Goal: Use online tool/utility: Use online tool/utility

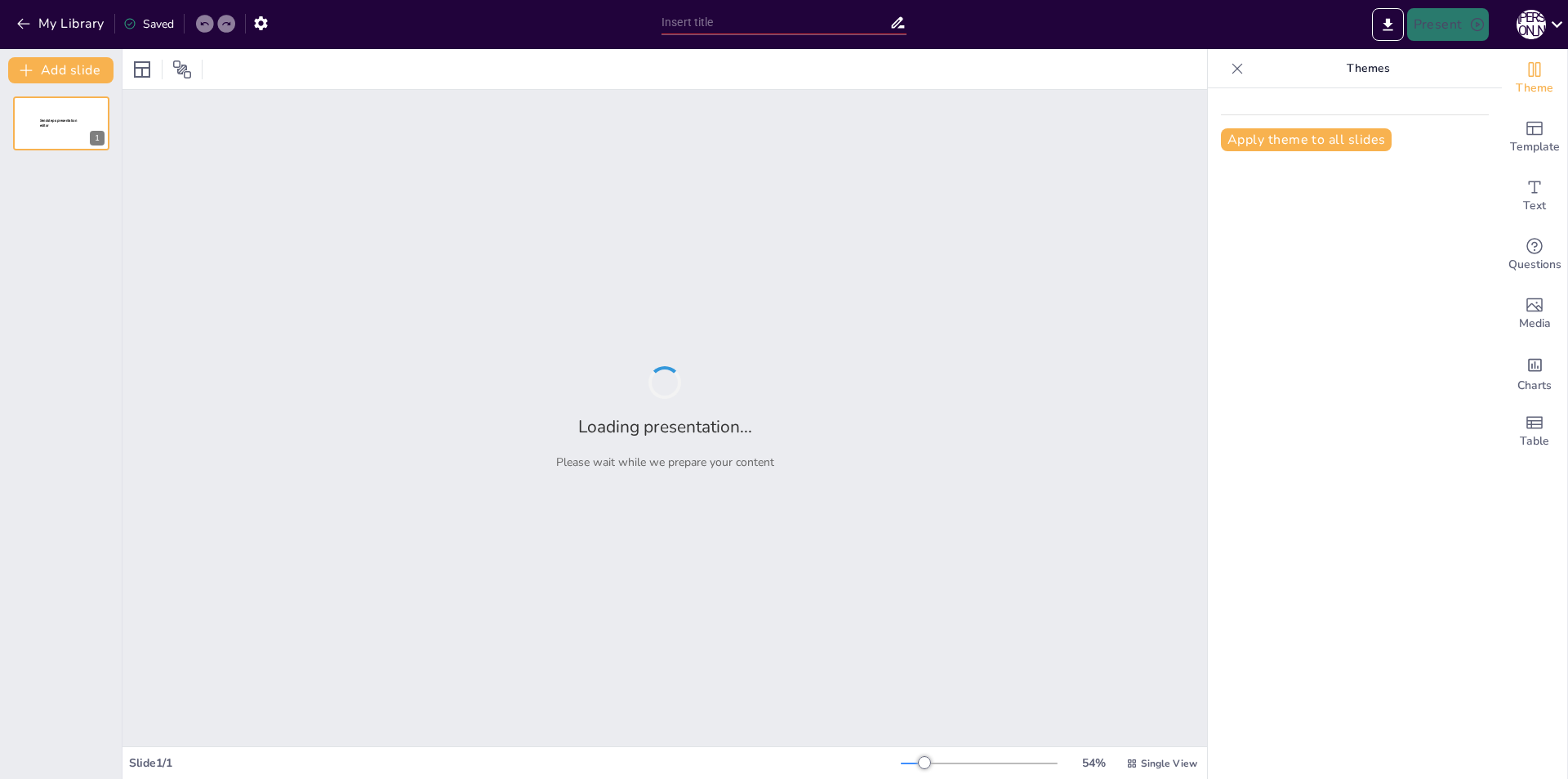
type input "Економічна теорія як методологічна основа для соціально-політичних наук"
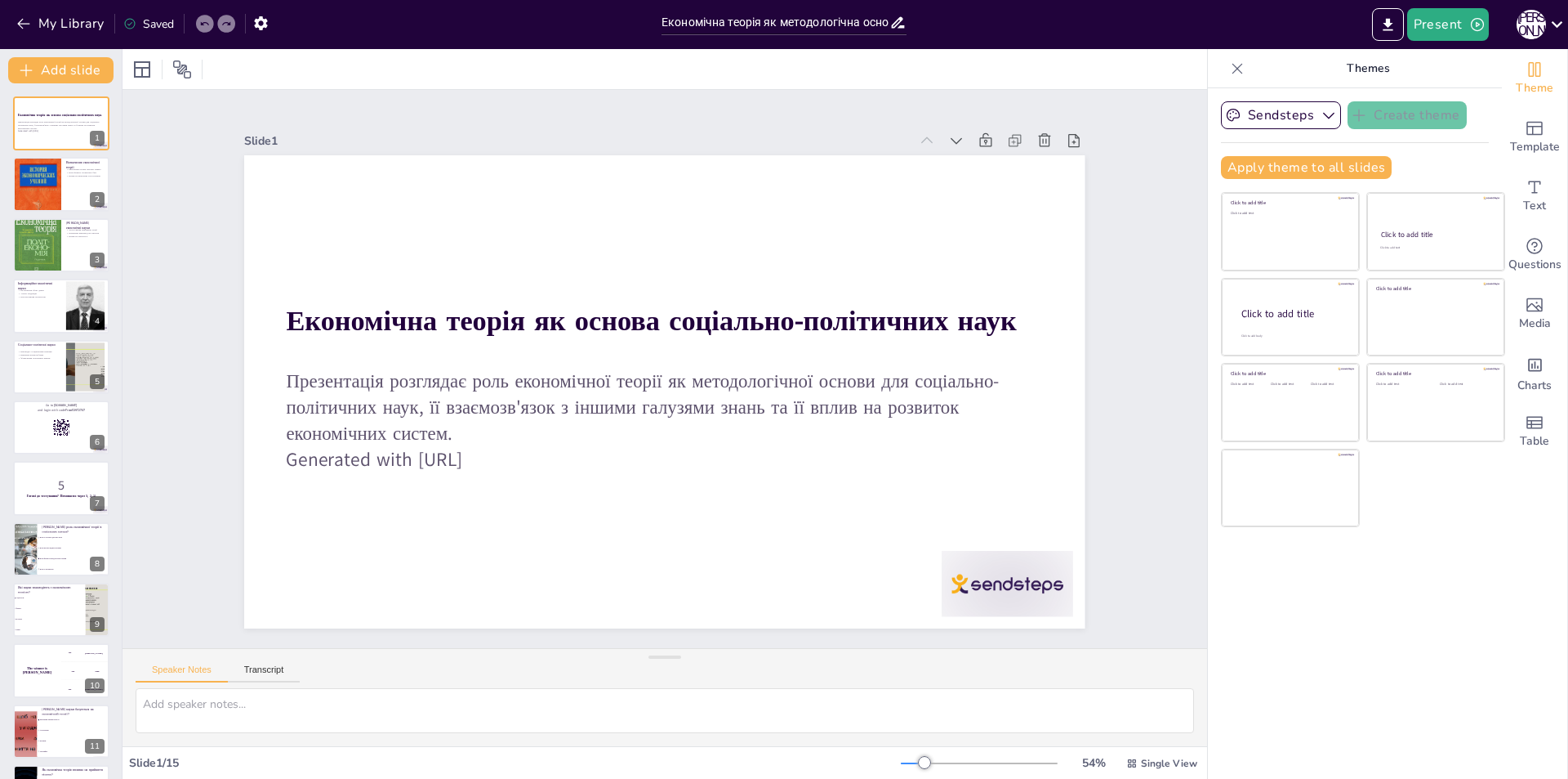
checkbox input "true"
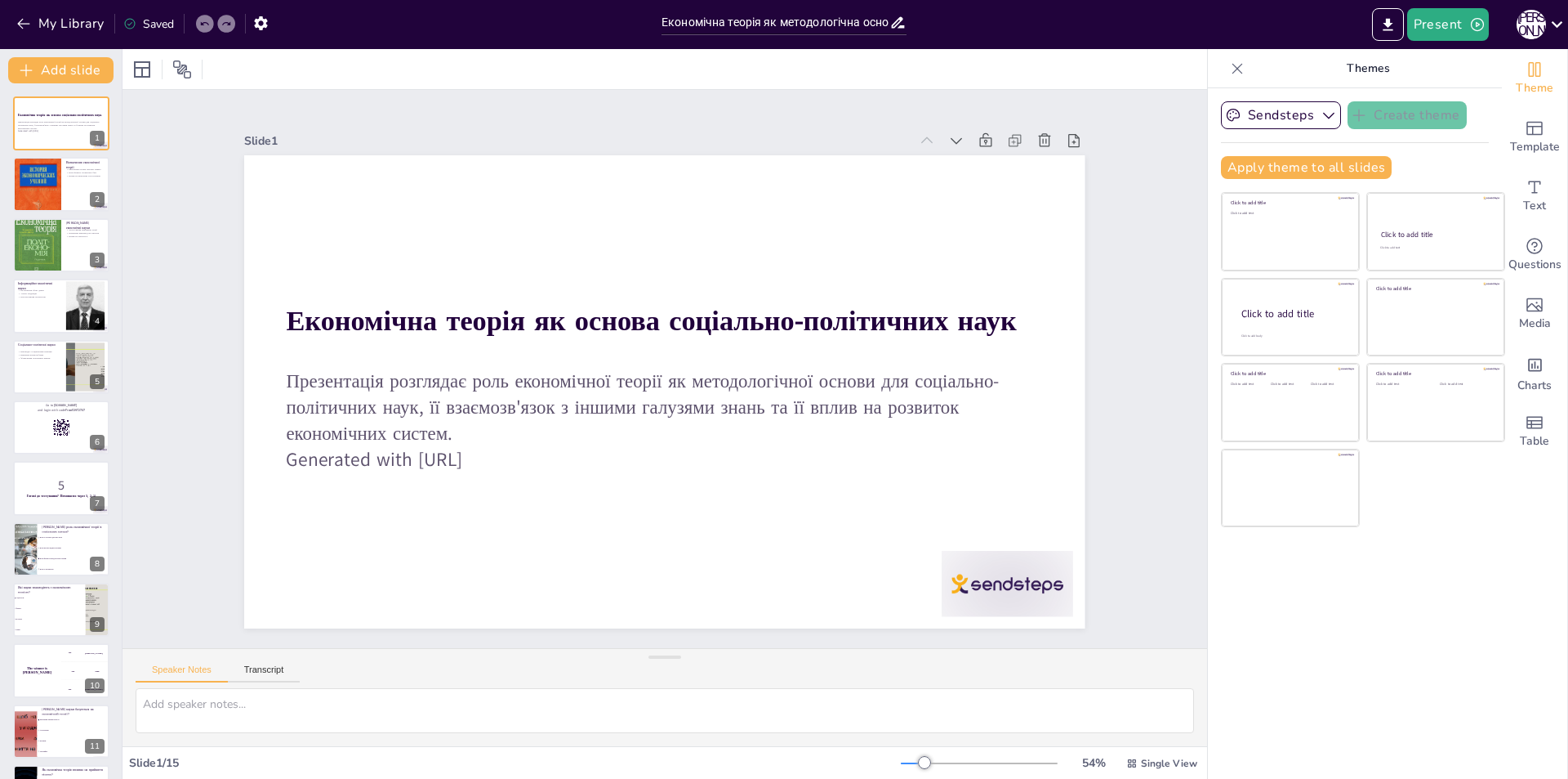
checkbox input "true"
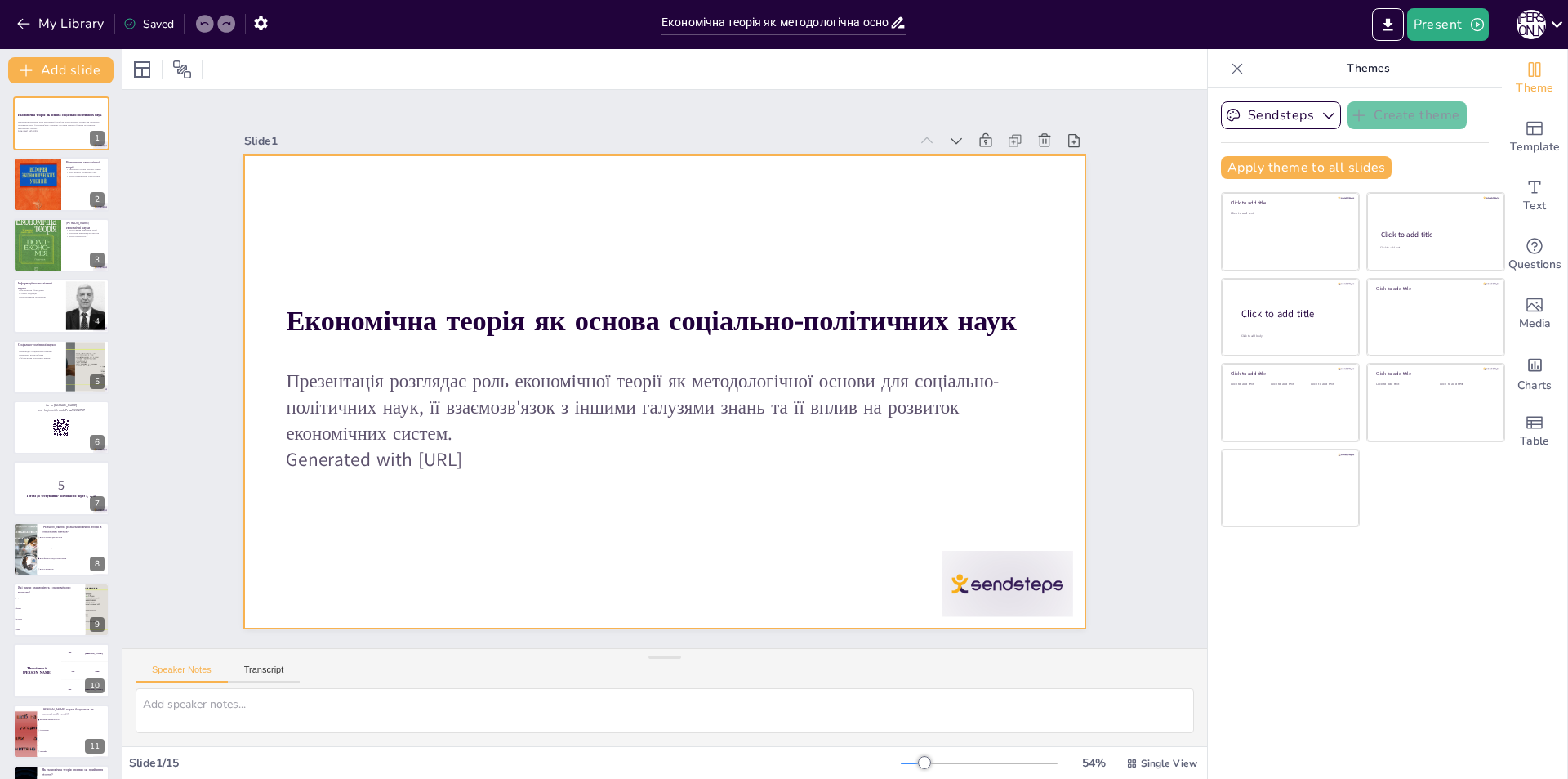
checkbox input "true"
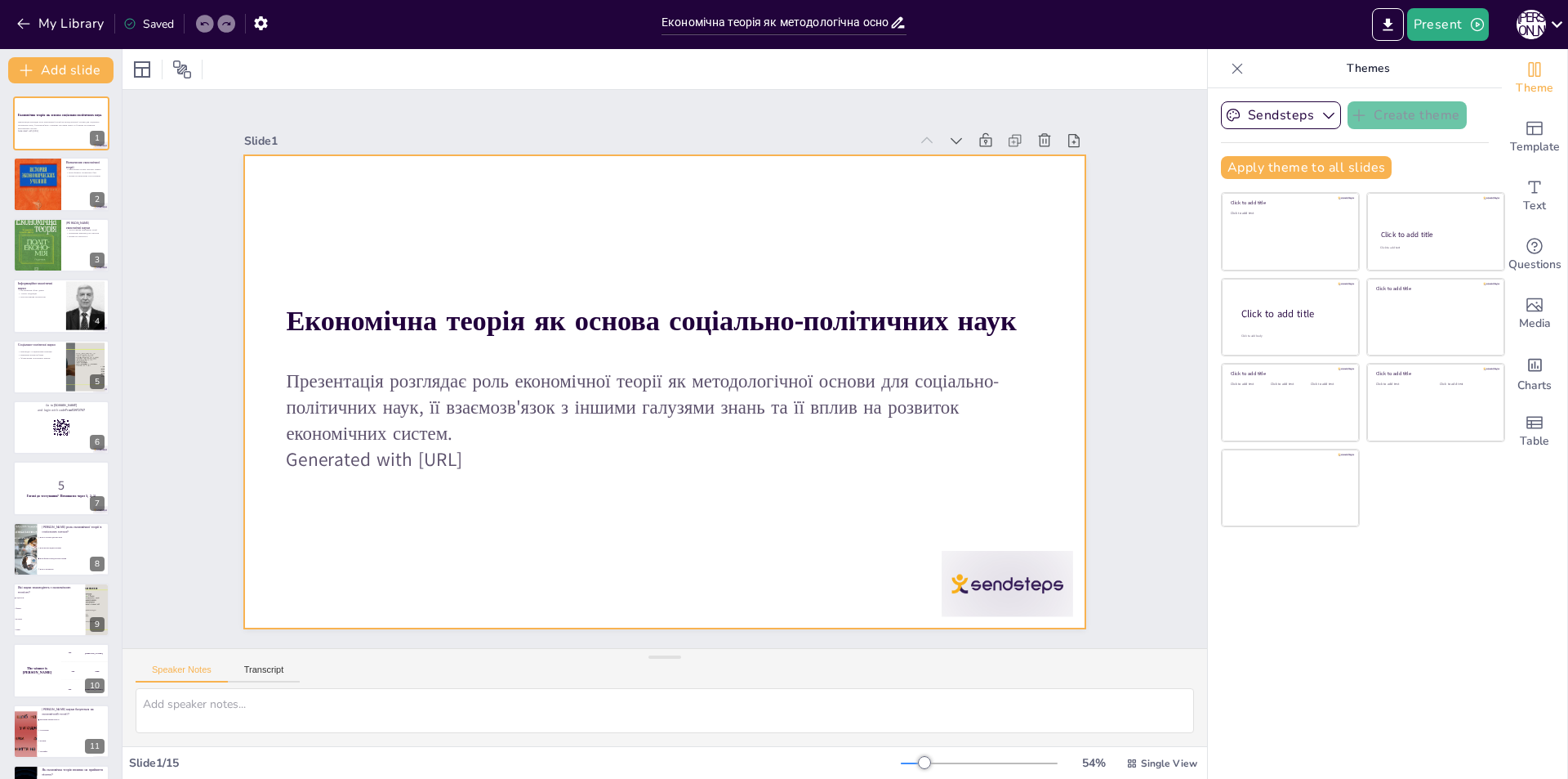
checkbox input "true"
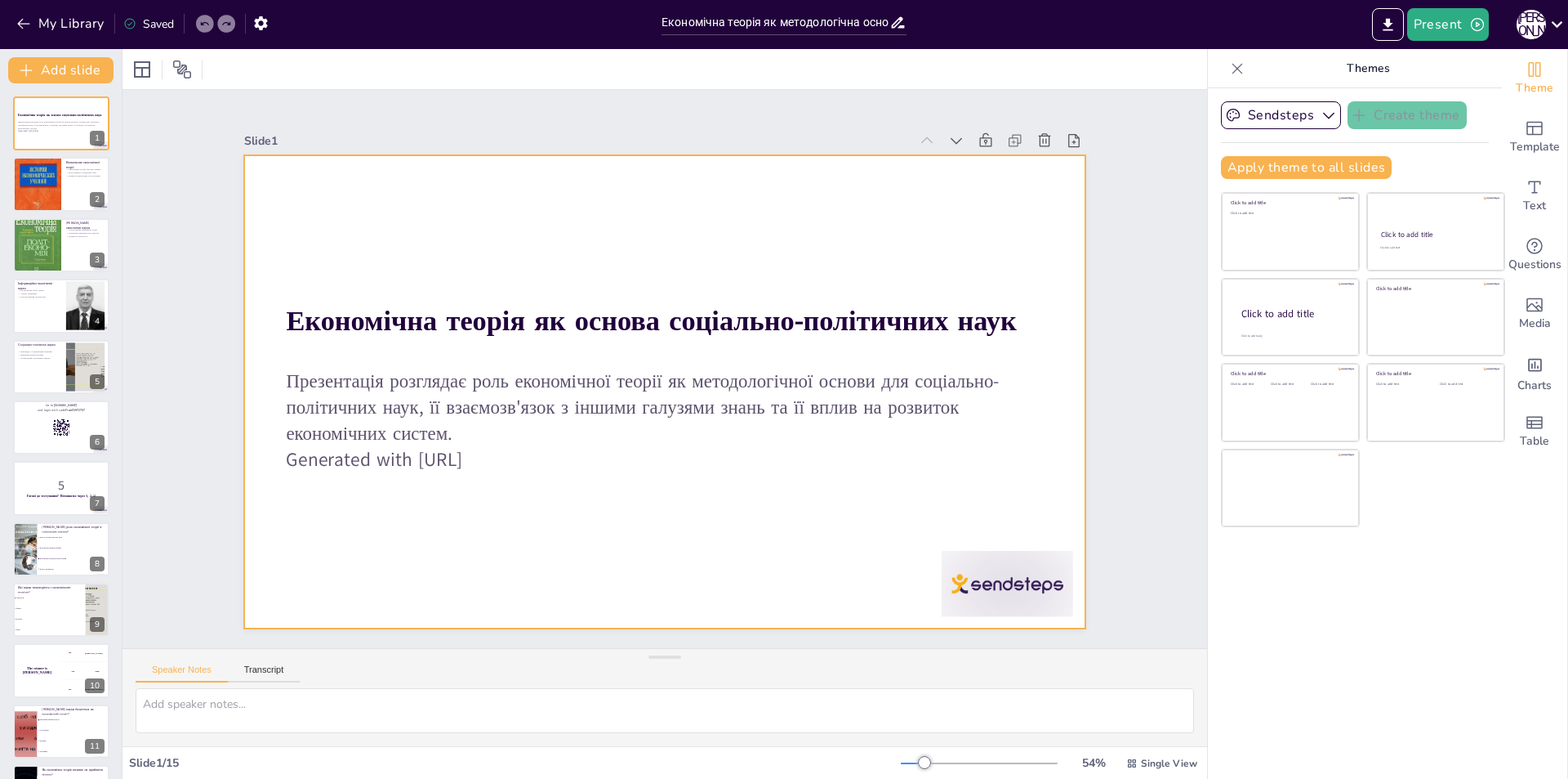
checkbox input "true"
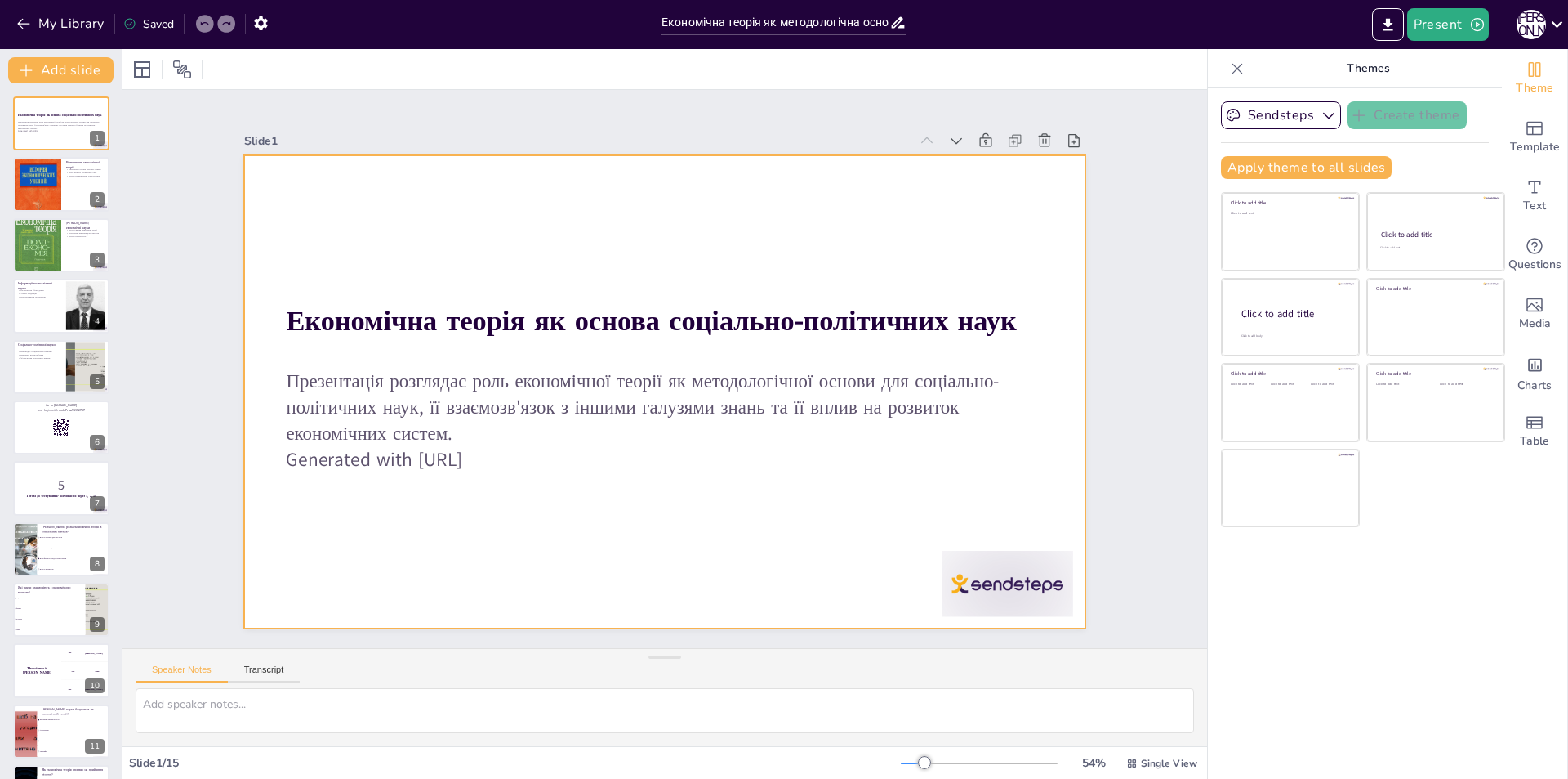
checkbox input "true"
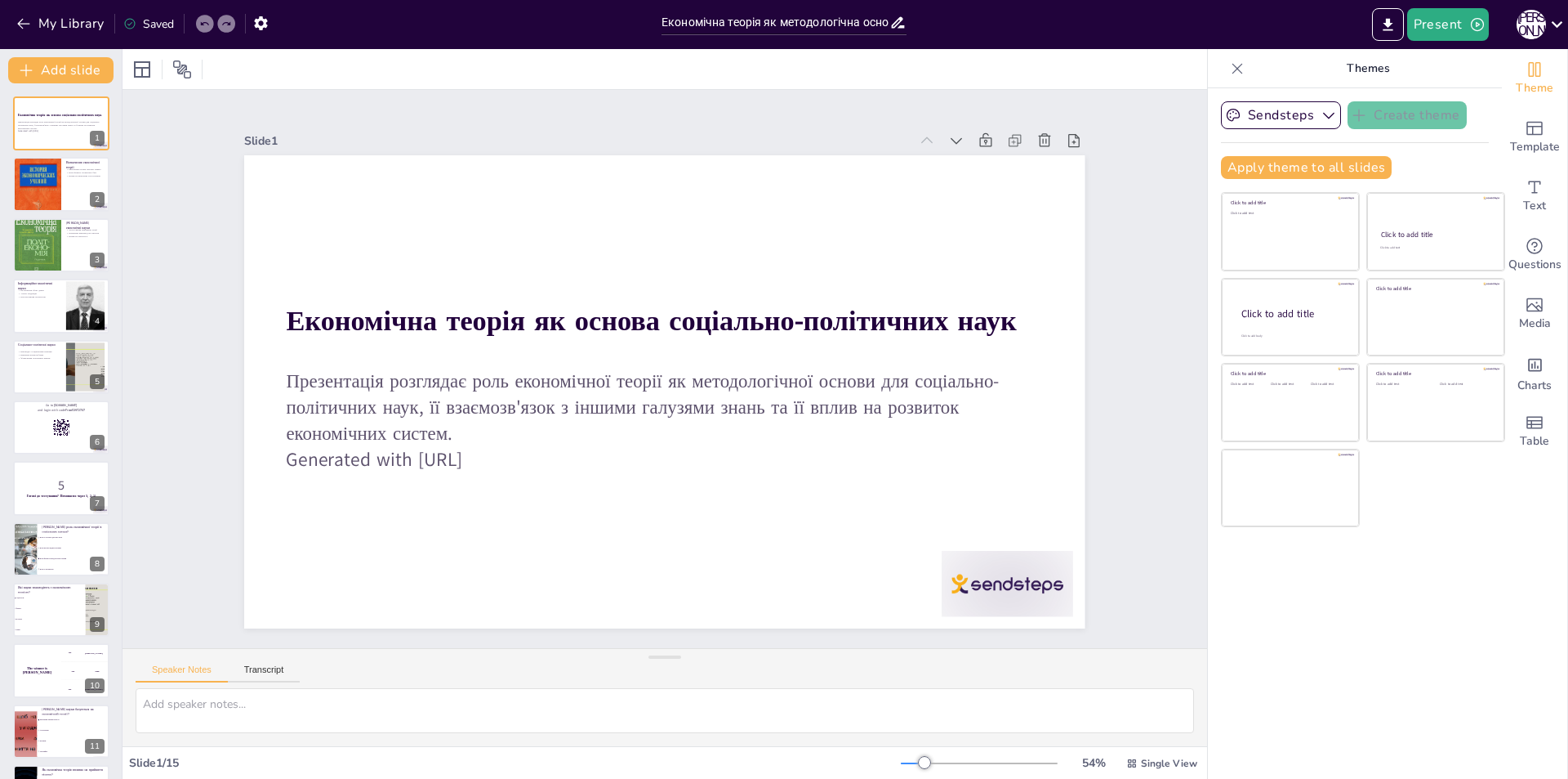
checkbox input "true"
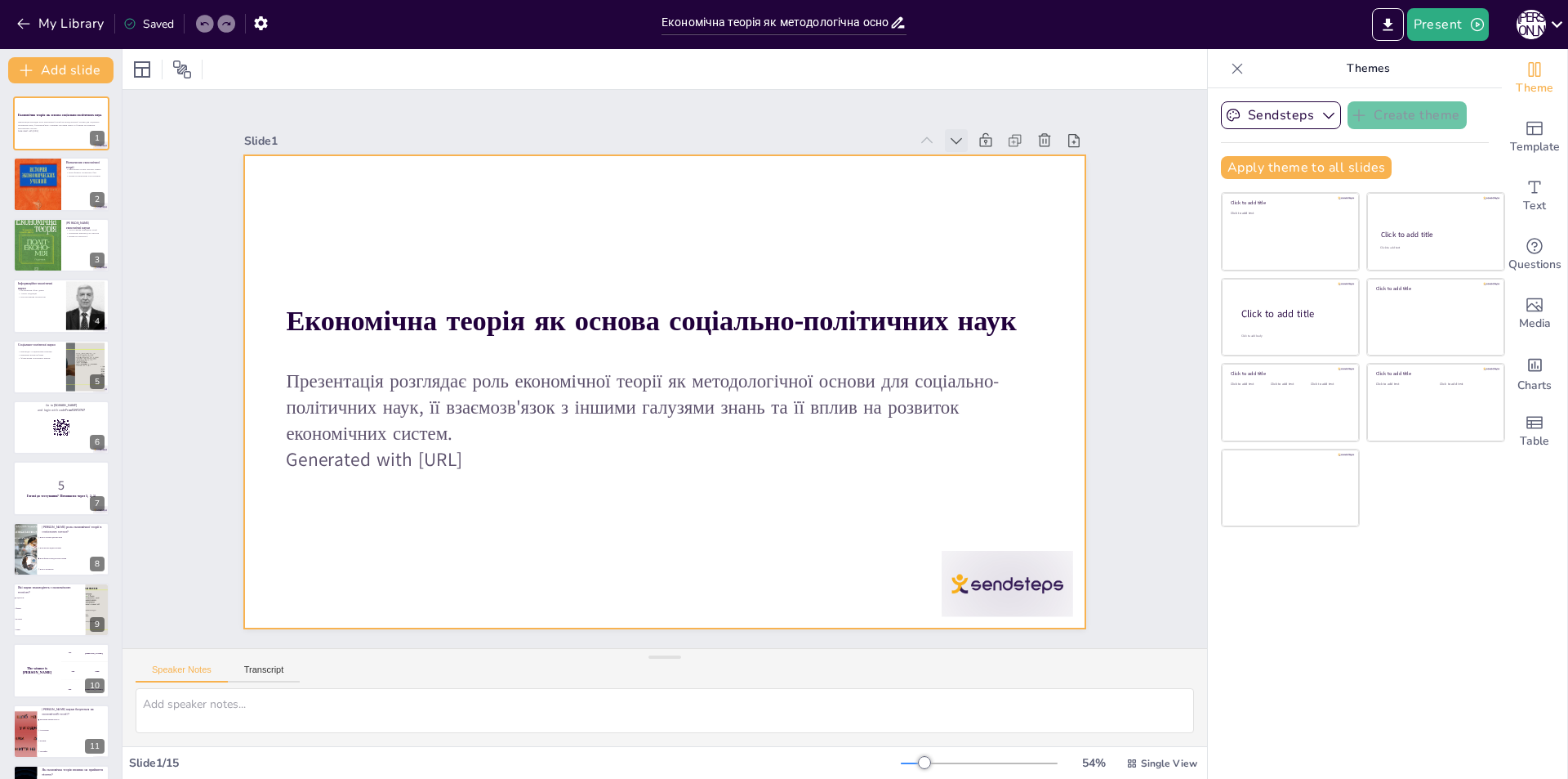
checkbox input "true"
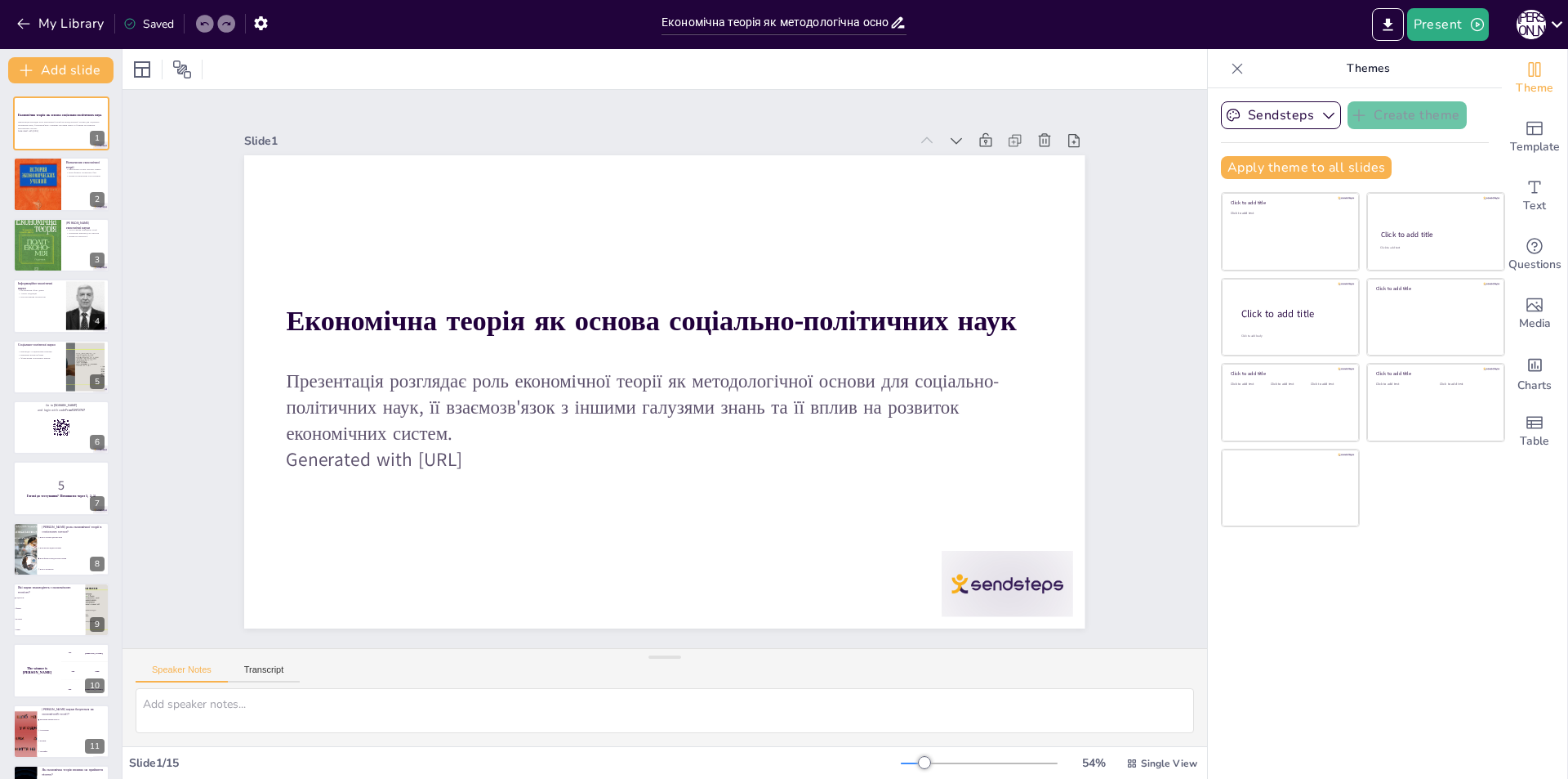
checkbox input "true"
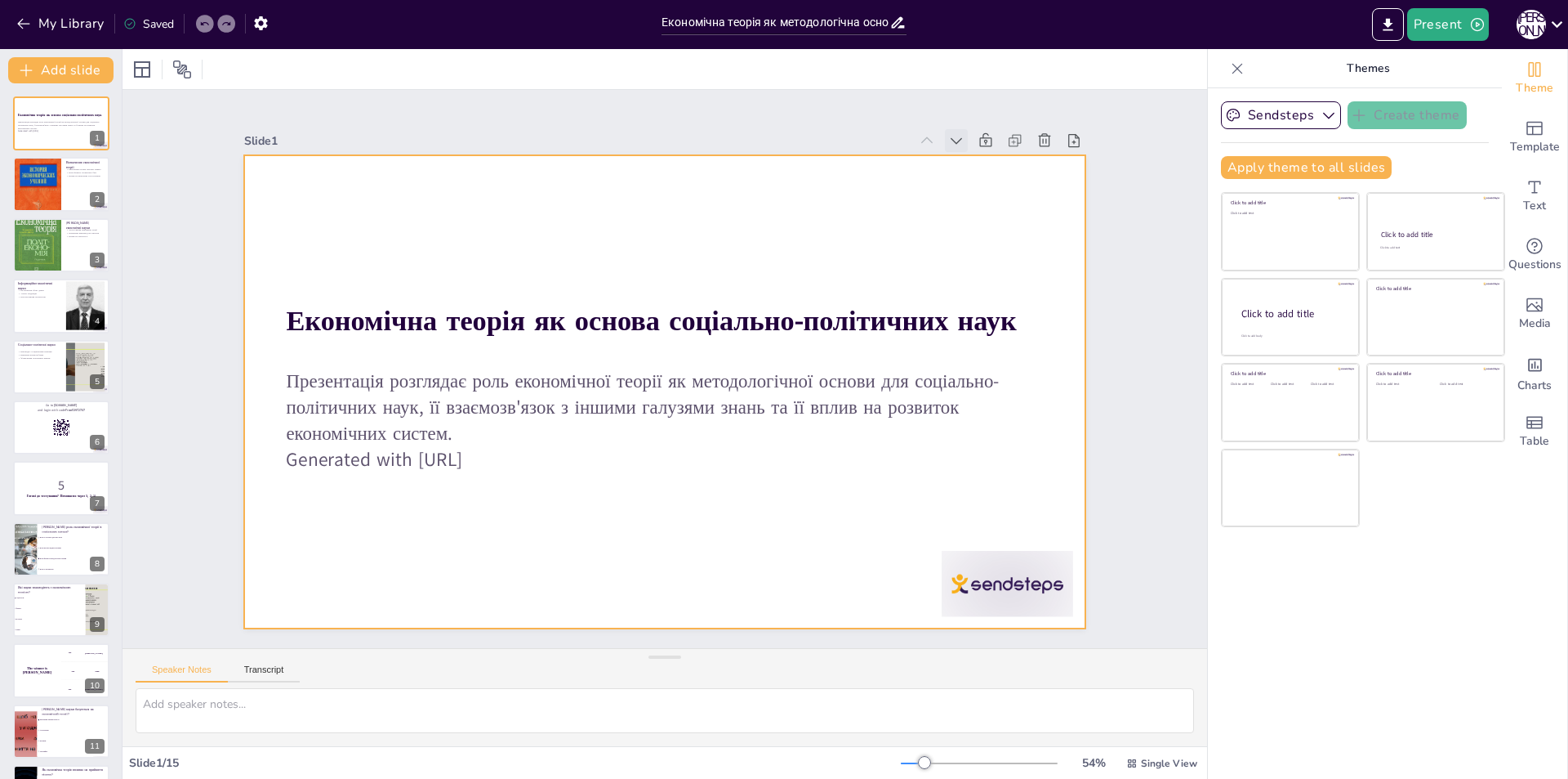
checkbox input "true"
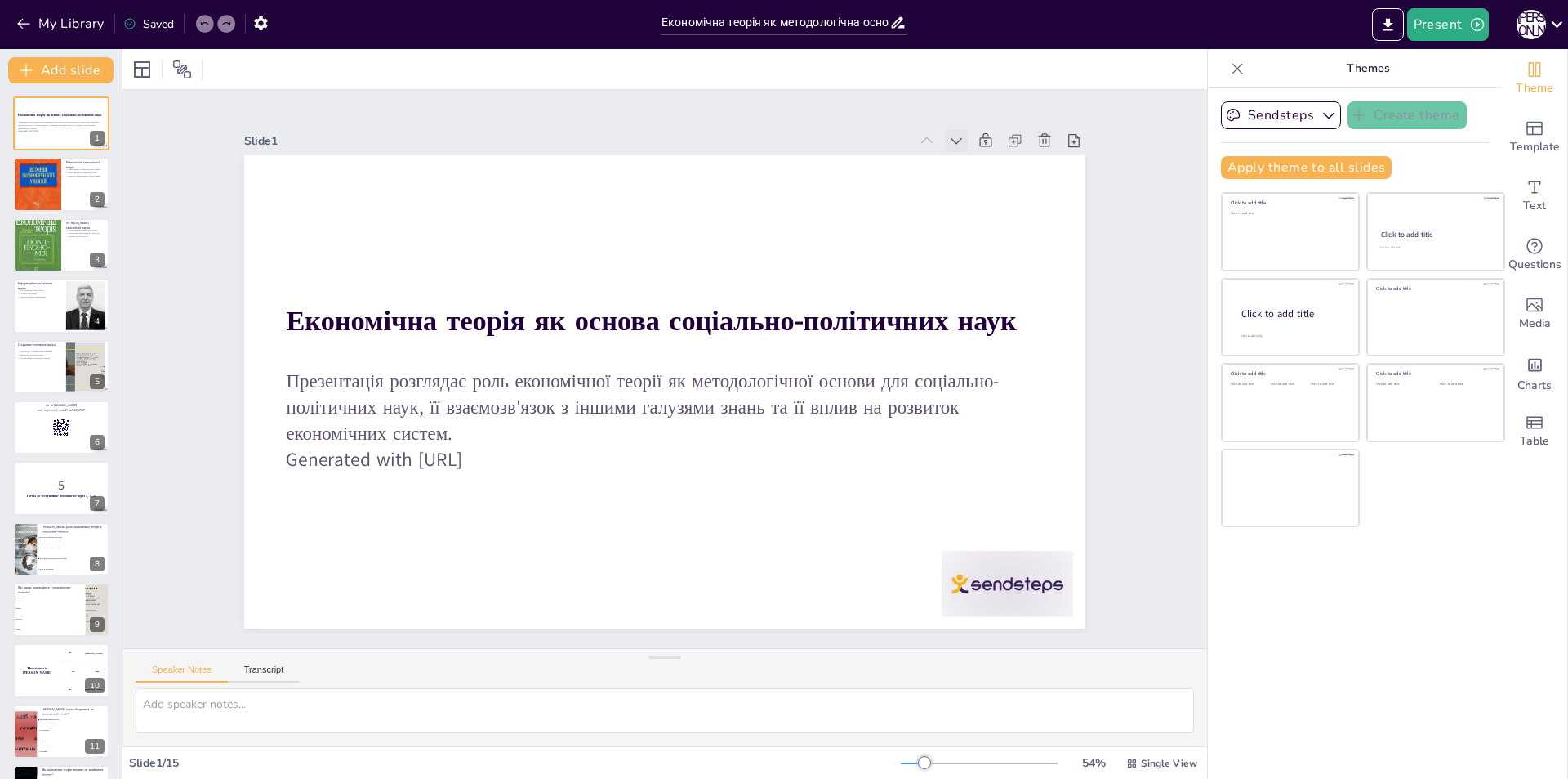
click at [948, 132] on icon at bounding box center [956, 140] width 16 height 16
checkbox input "true"
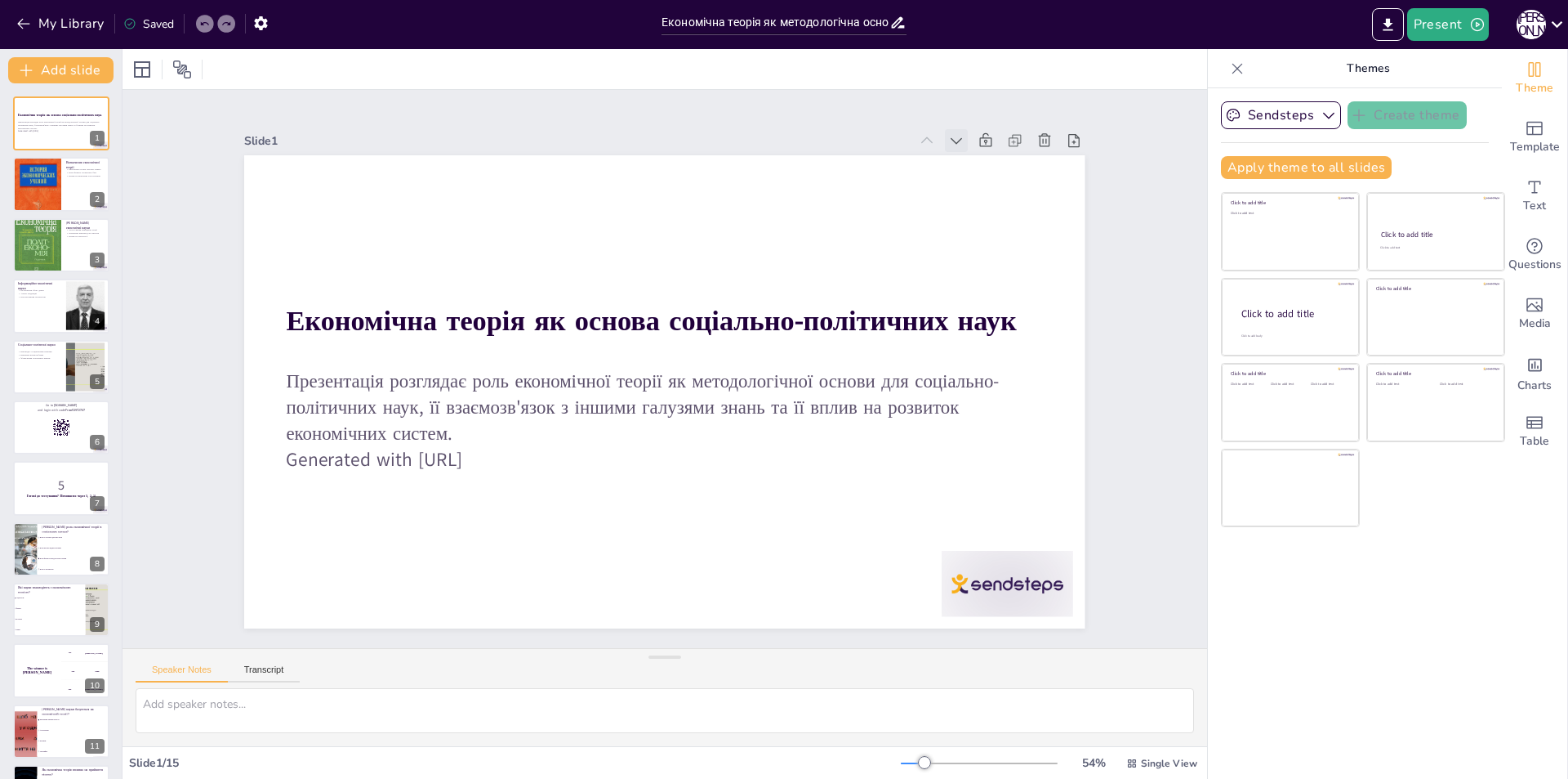
checkbox input "true"
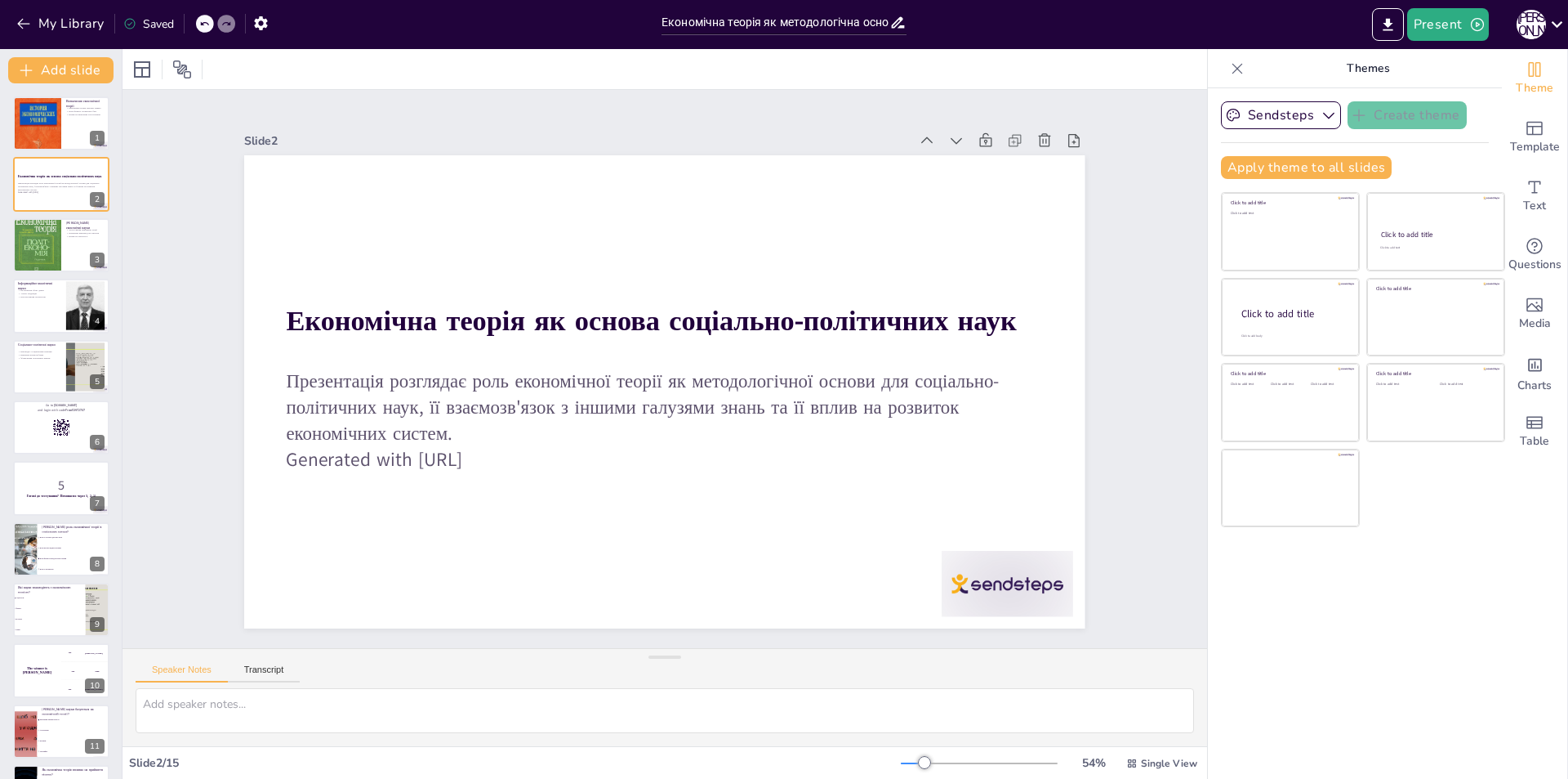
checkbox input "true"
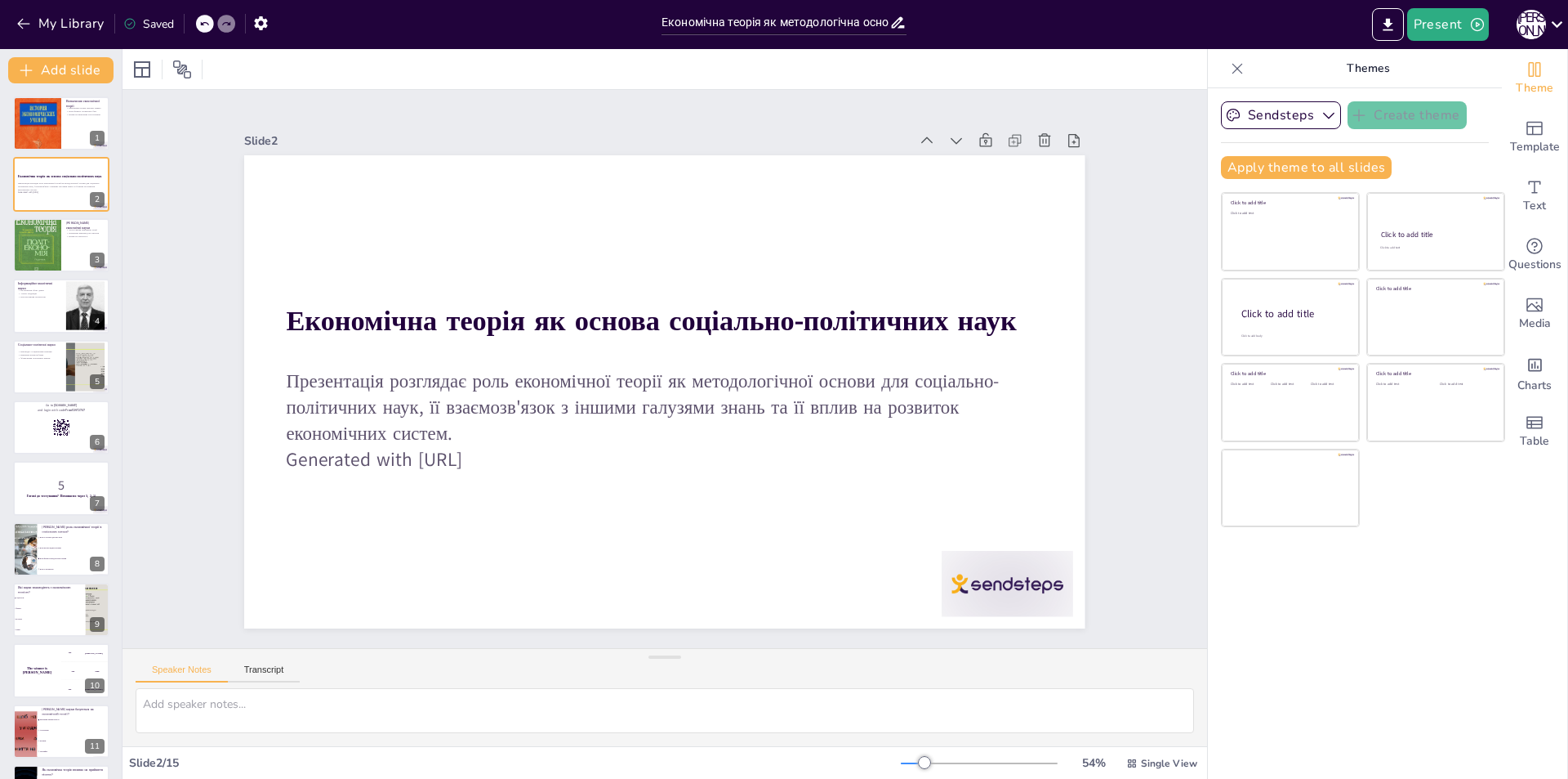
checkbox input "true"
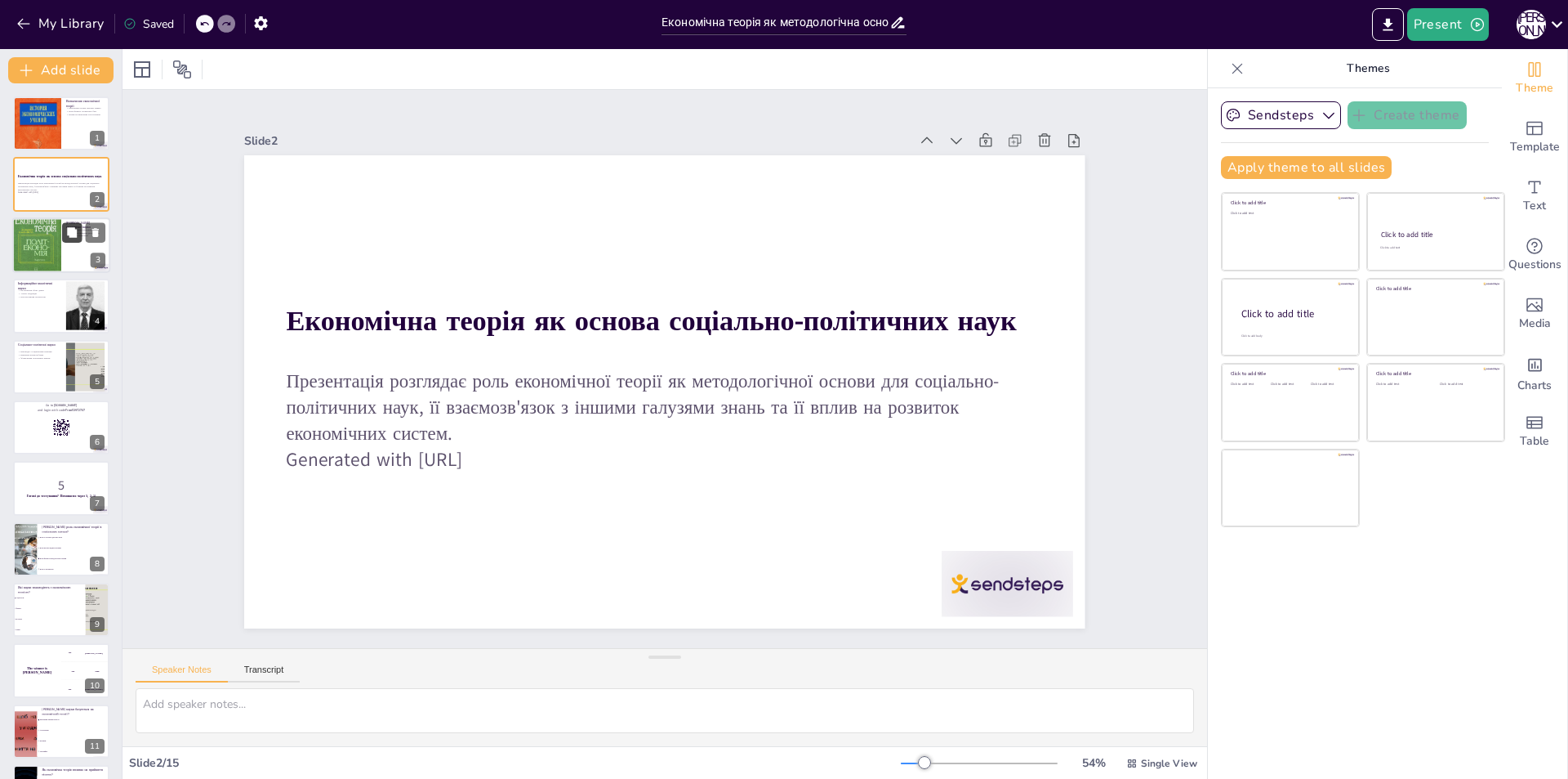
checkbox input "true"
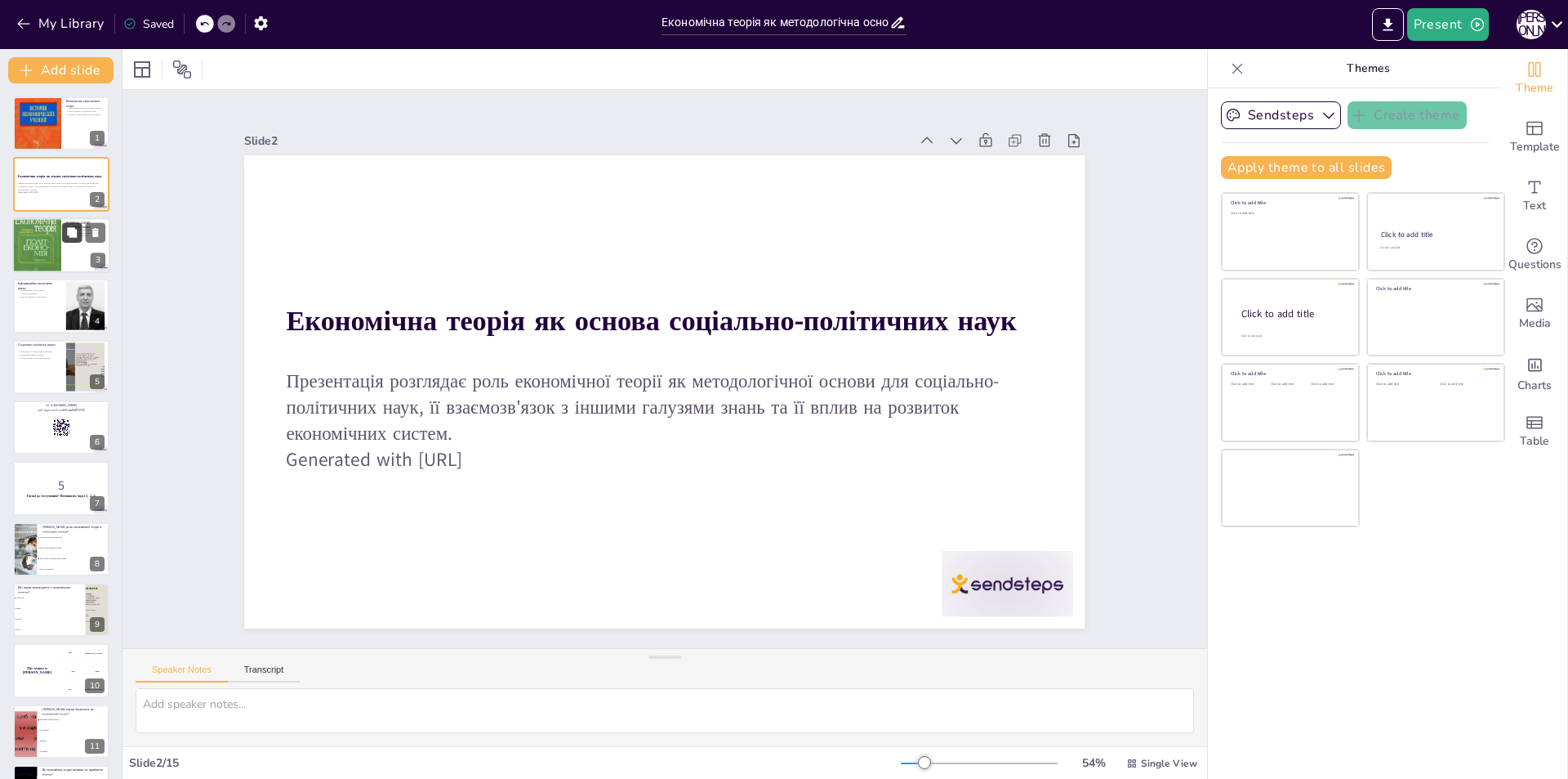
checkbox input "true"
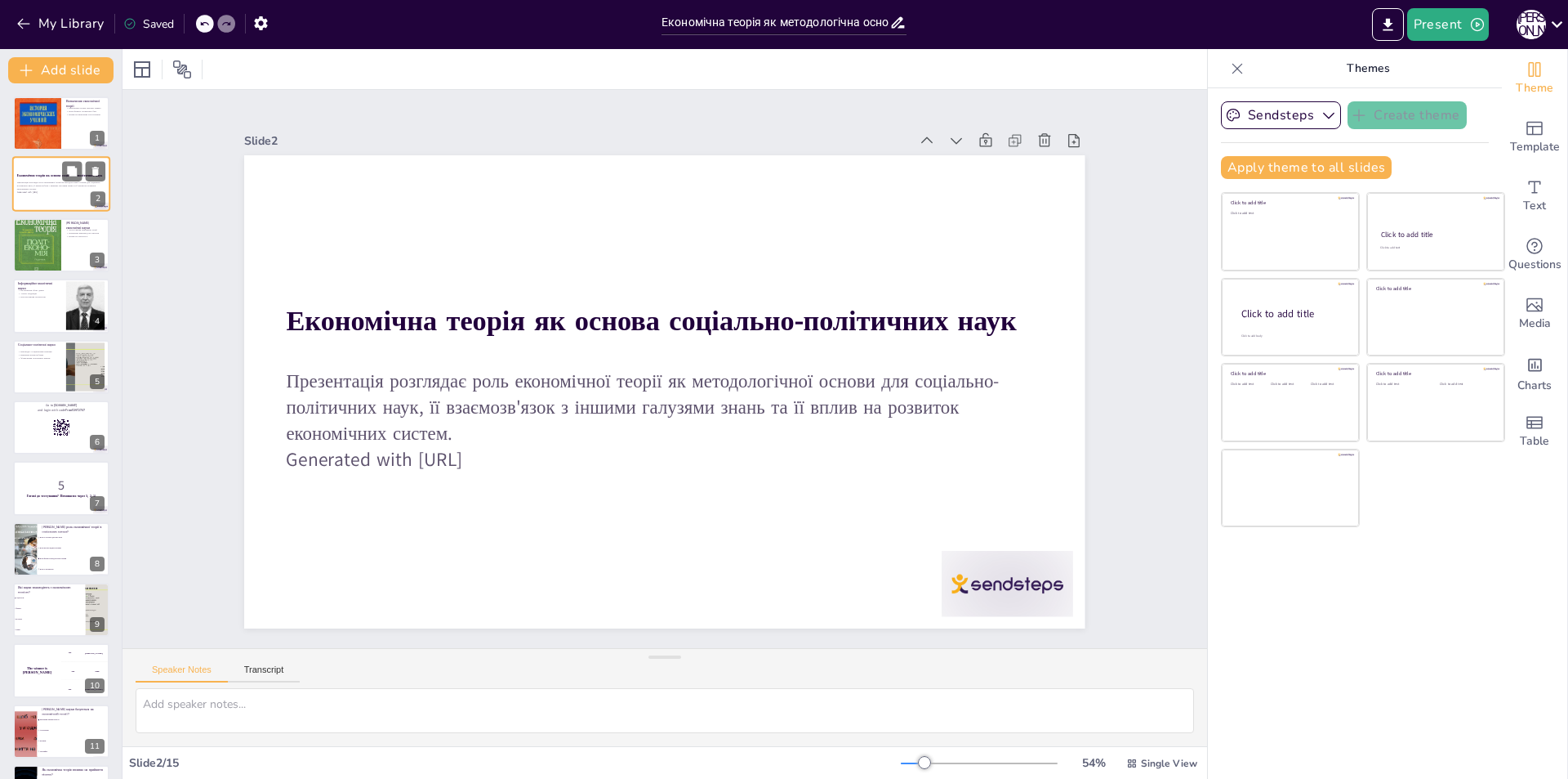
checkbox input "true"
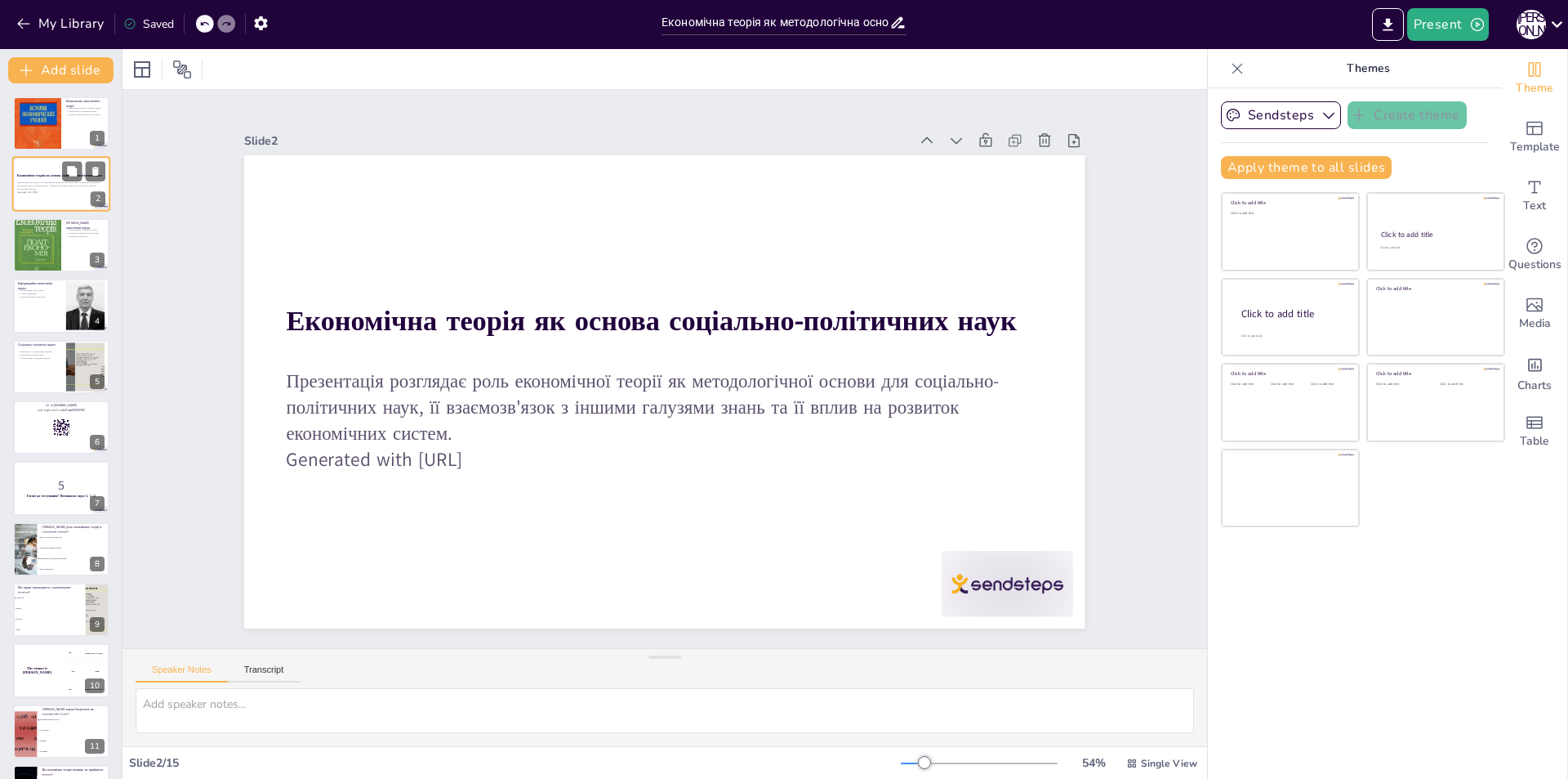
checkbox input "true"
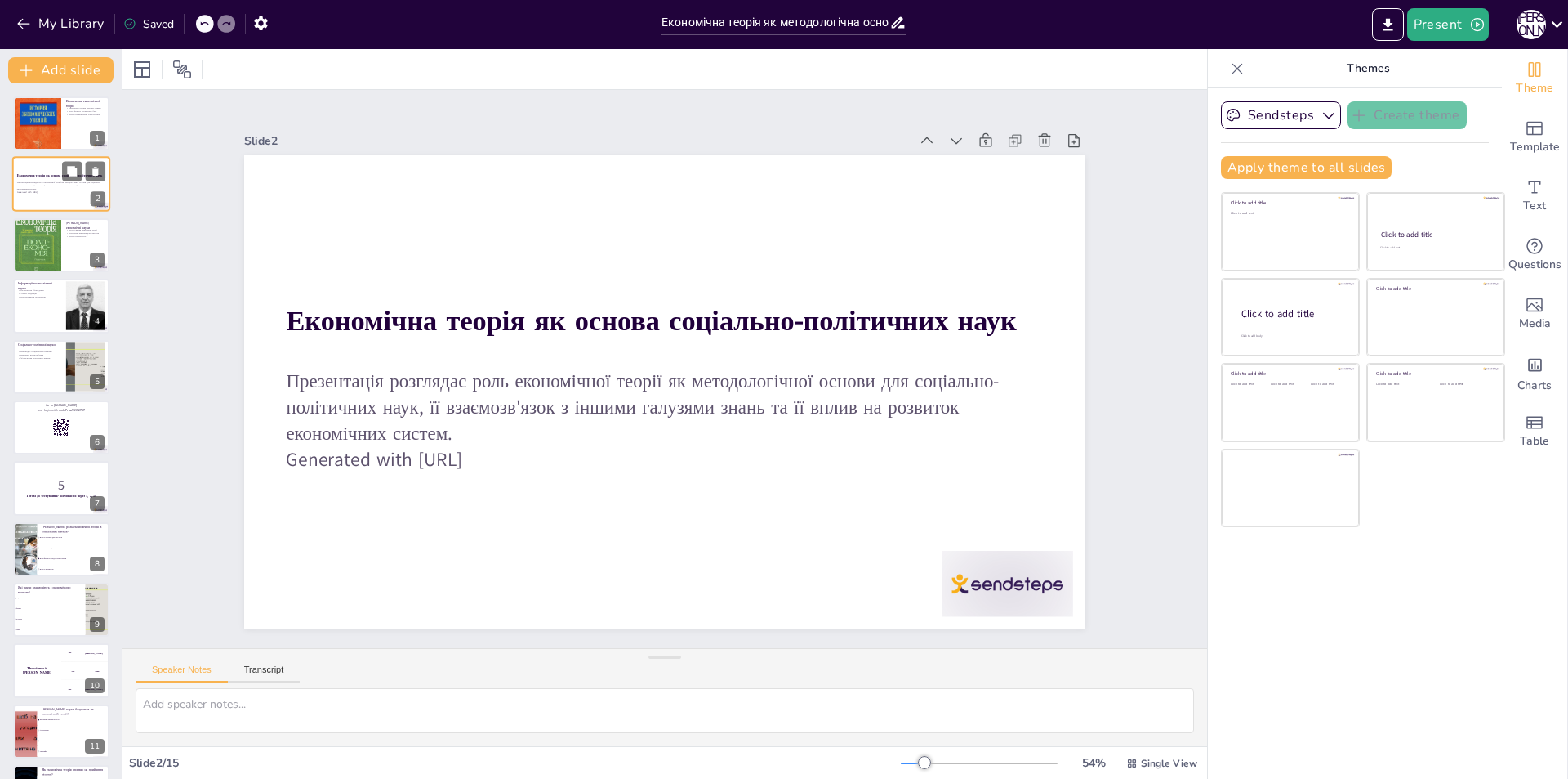
checkbox input "true"
click at [70, 186] on p "Презентація розглядає роль економічної теорії як методологічної основи для соці…" at bounding box center [61, 186] width 88 height 9
checkbox input "true"
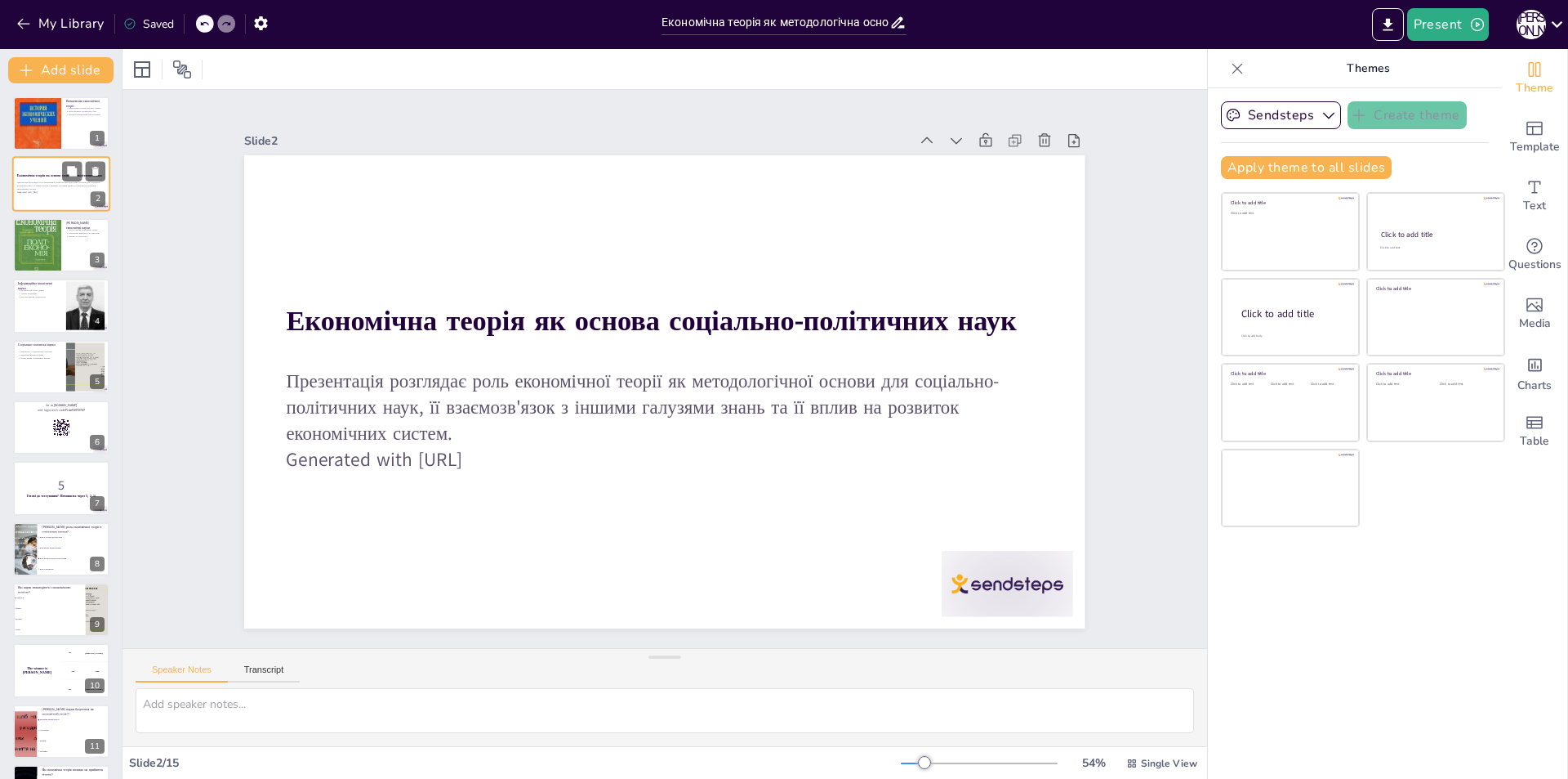
checkbox input "true"
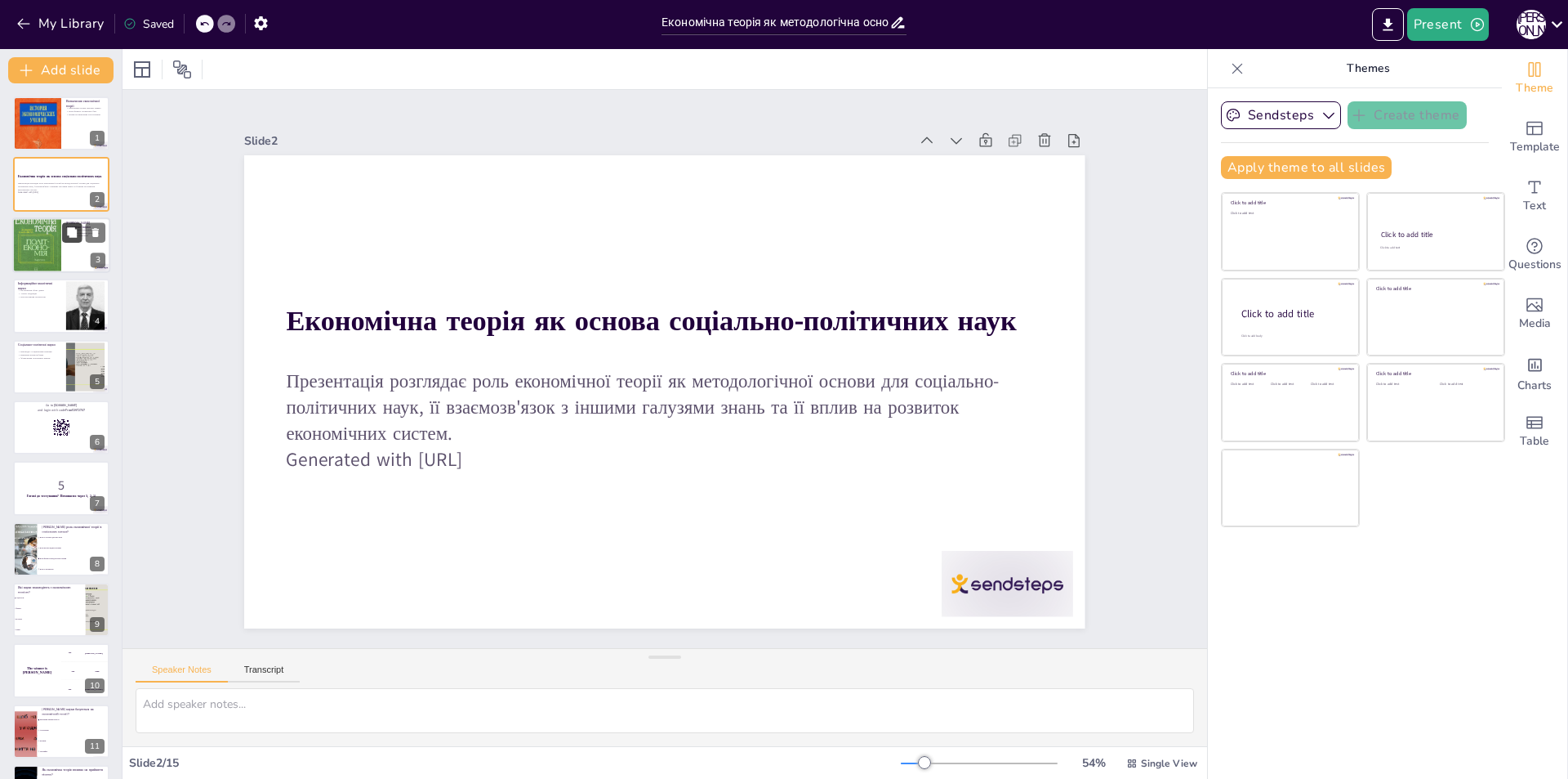
checkbox input "true"
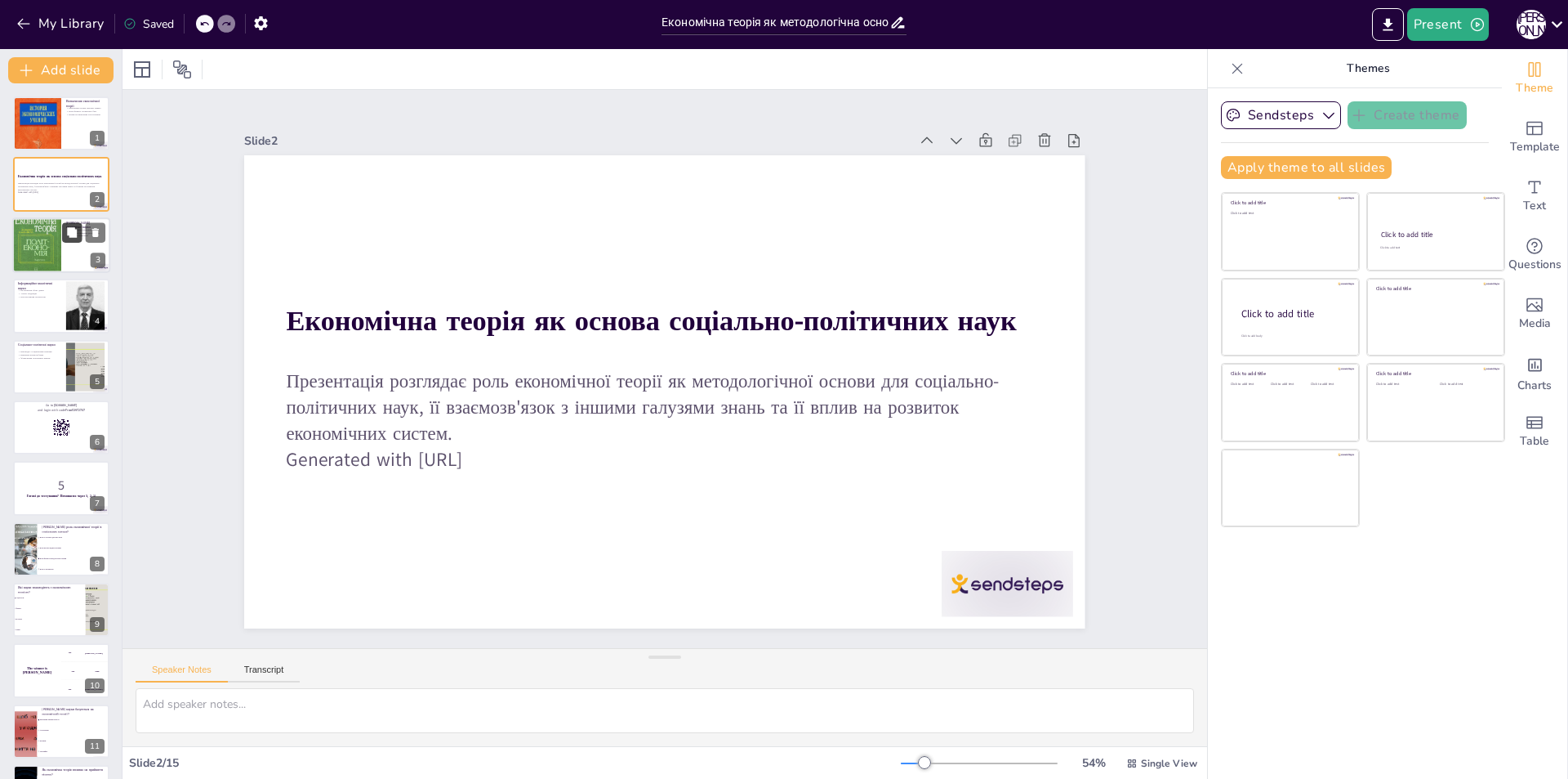
checkbox input "true"
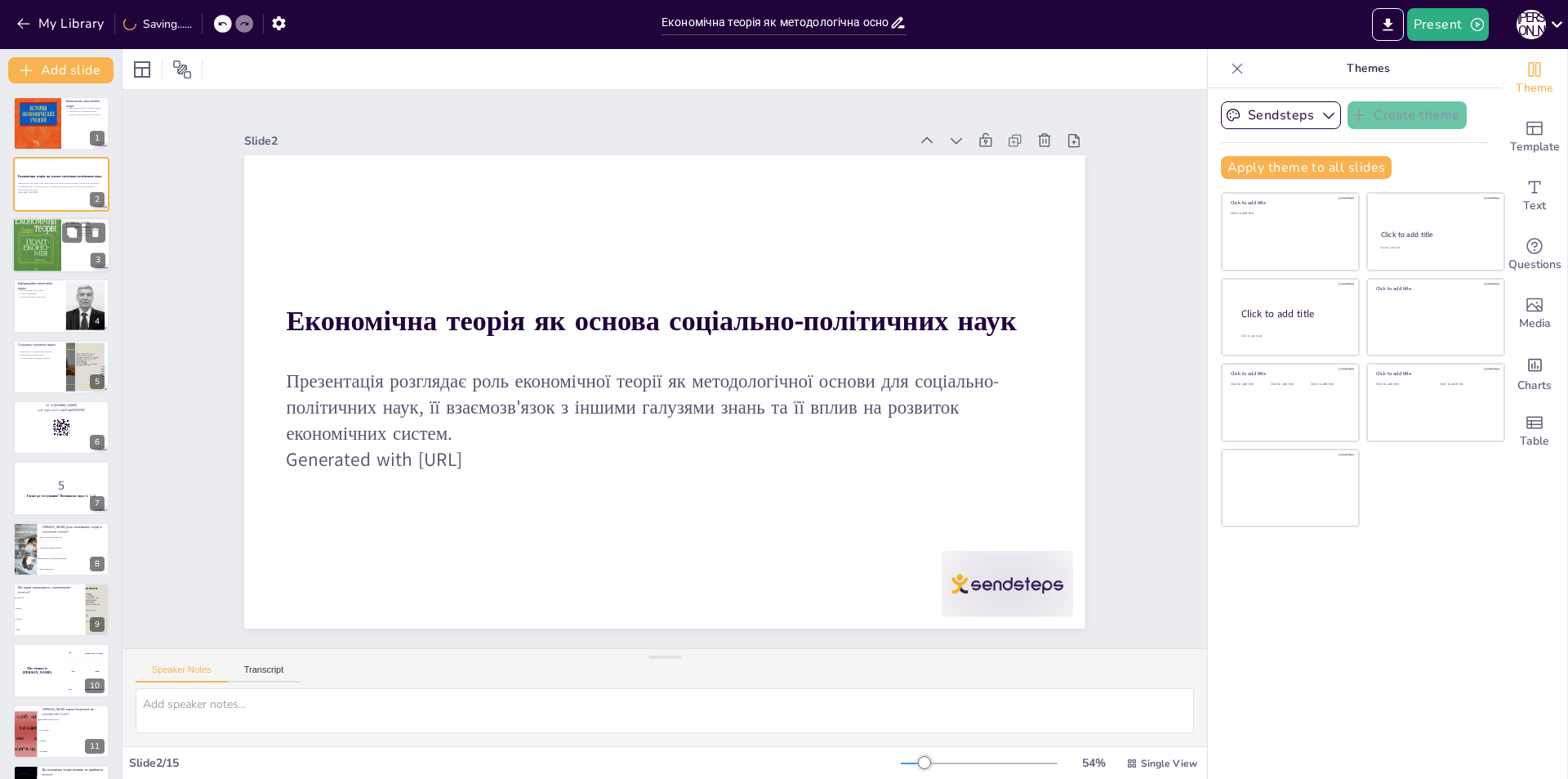
checkbox input "true"
click at [63, 245] on div at bounding box center [62, 245] width 98 height 55
type textarea "Принципи економічної теорії є основою для розробки практичних рішень у галузеви…"
checkbox input "true"
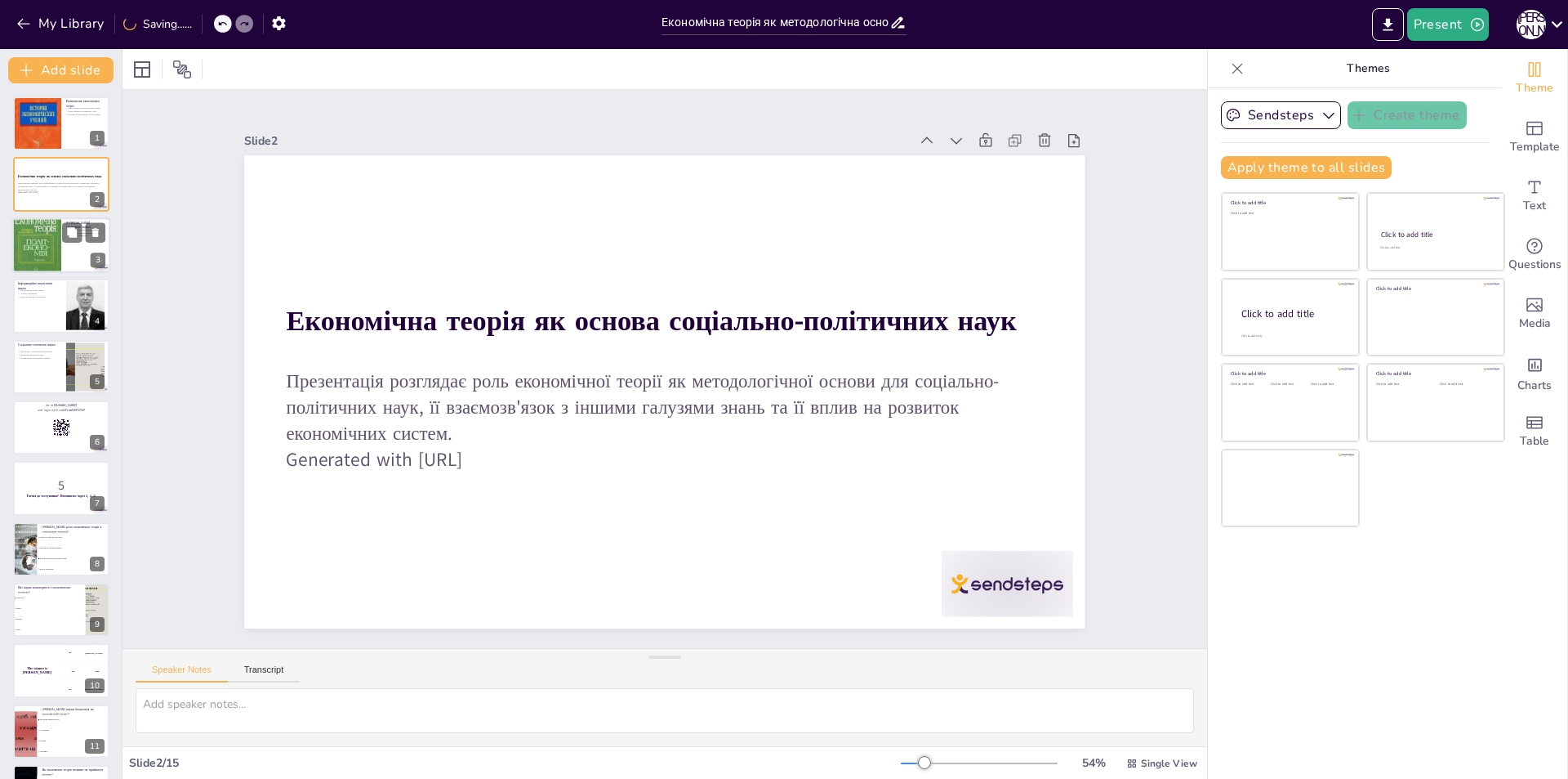
checkbox input "true"
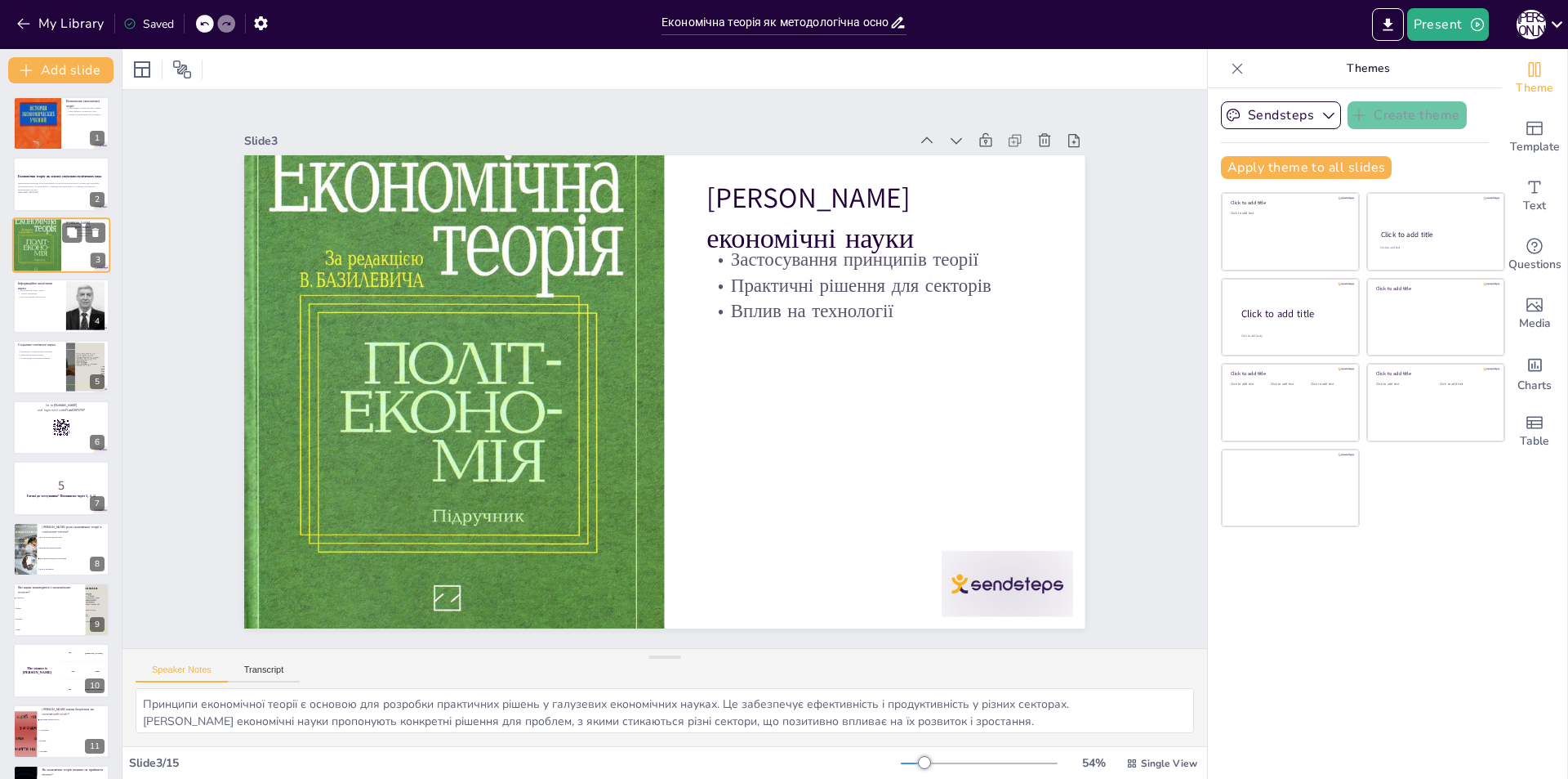
scroll to position [163, 0]
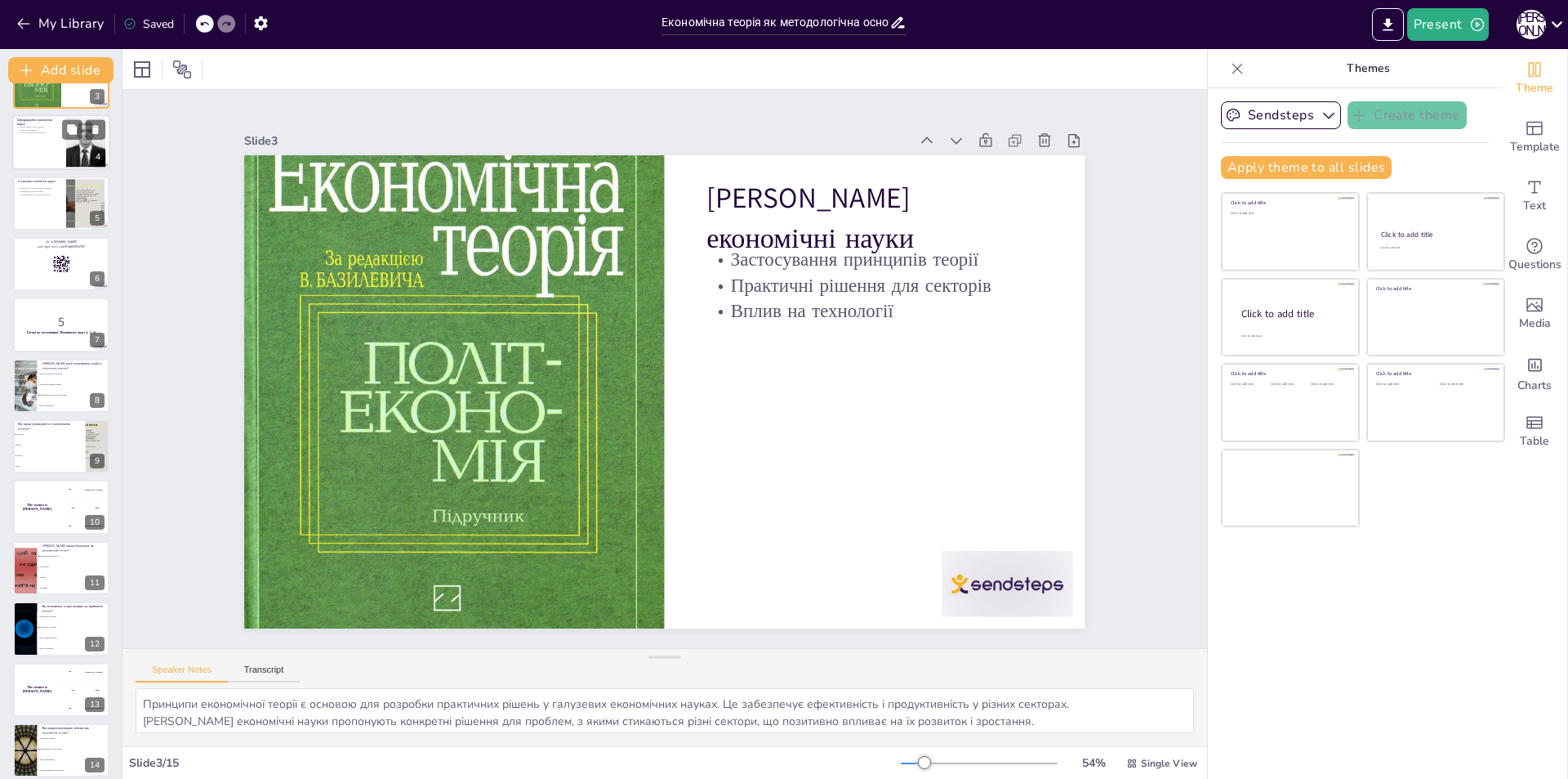
checkbox input "true"
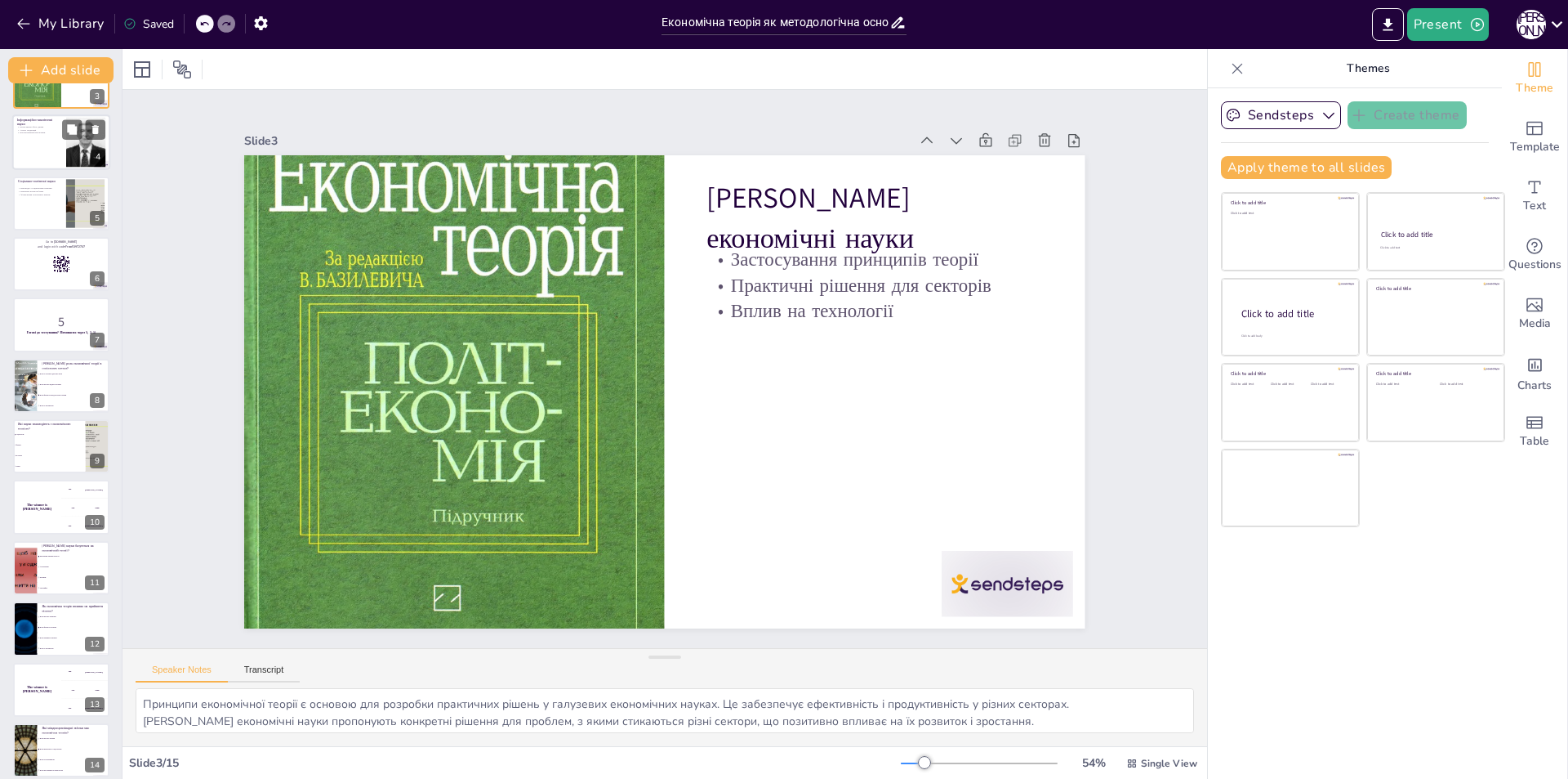
checkbox input "true"
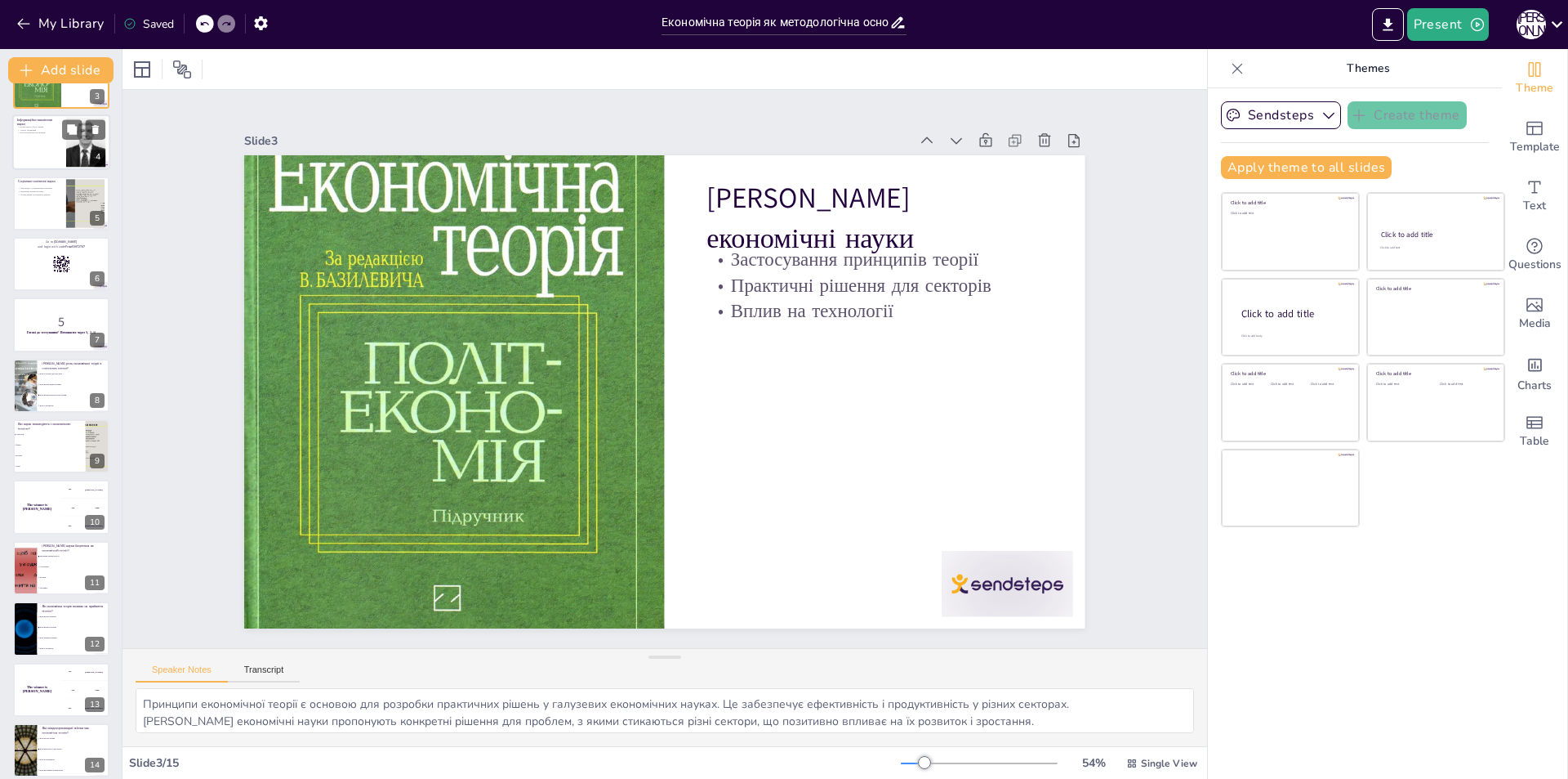
checkbox input "true"
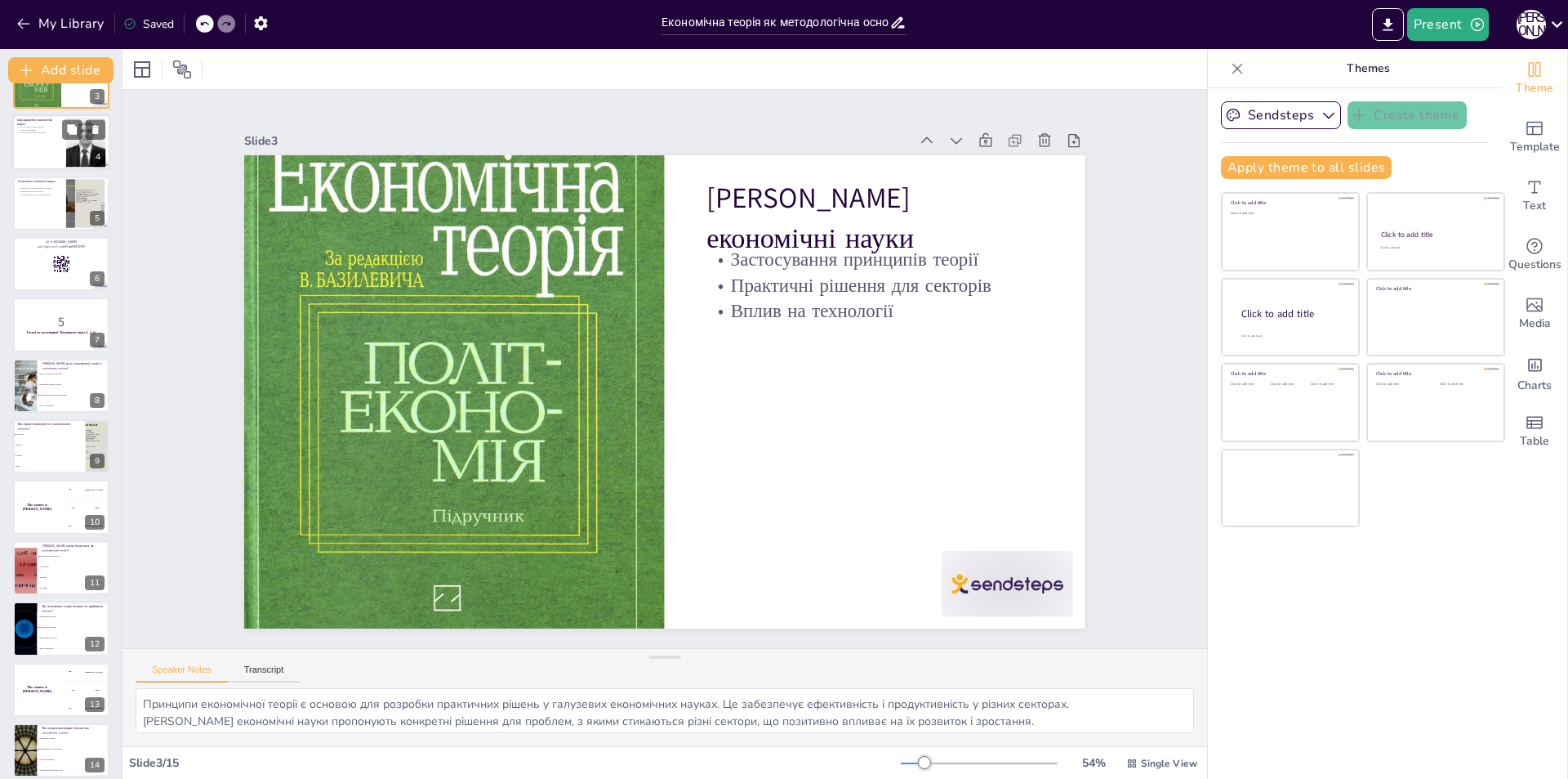
checkbox input "true"
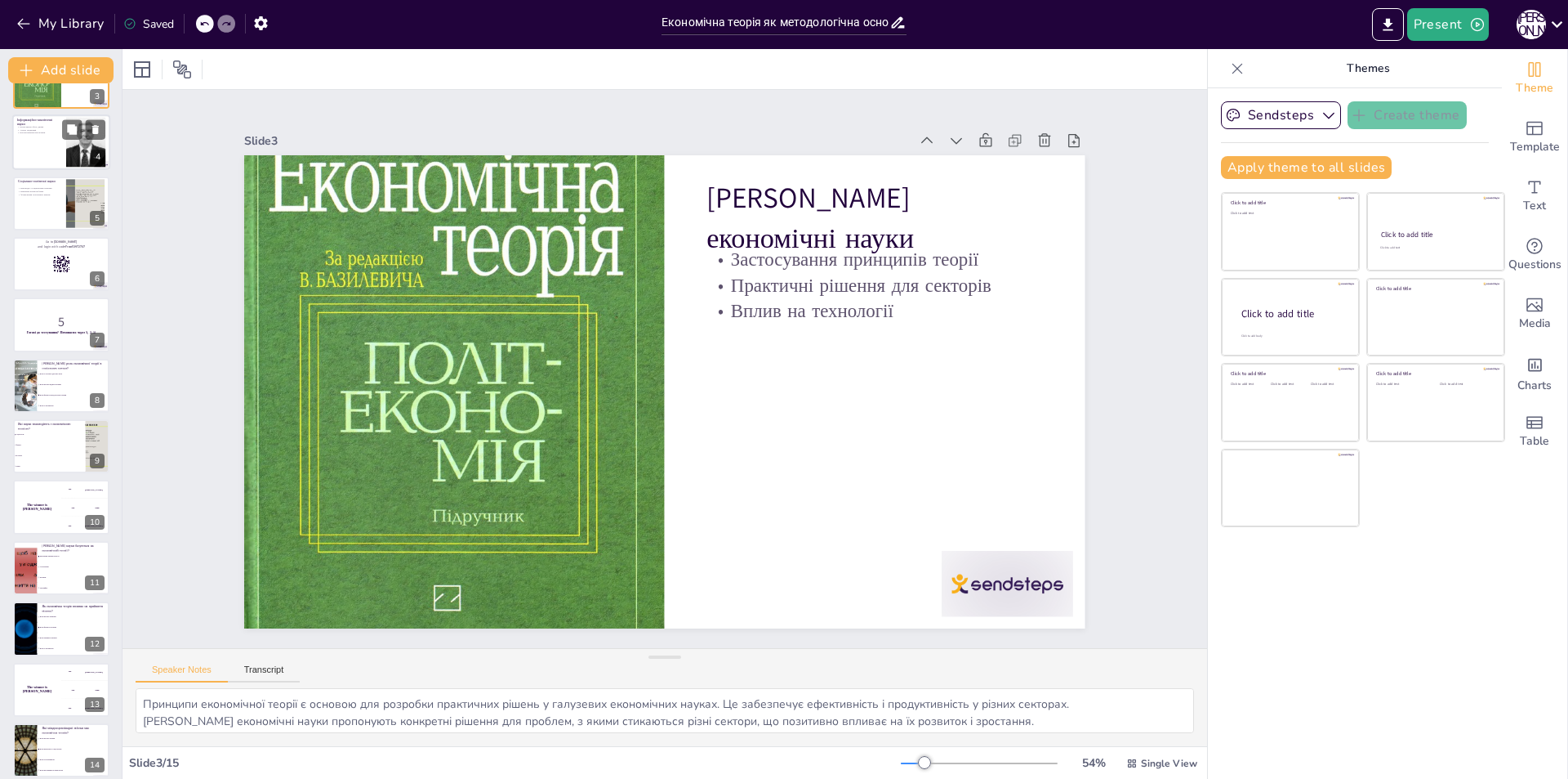
checkbox input "true"
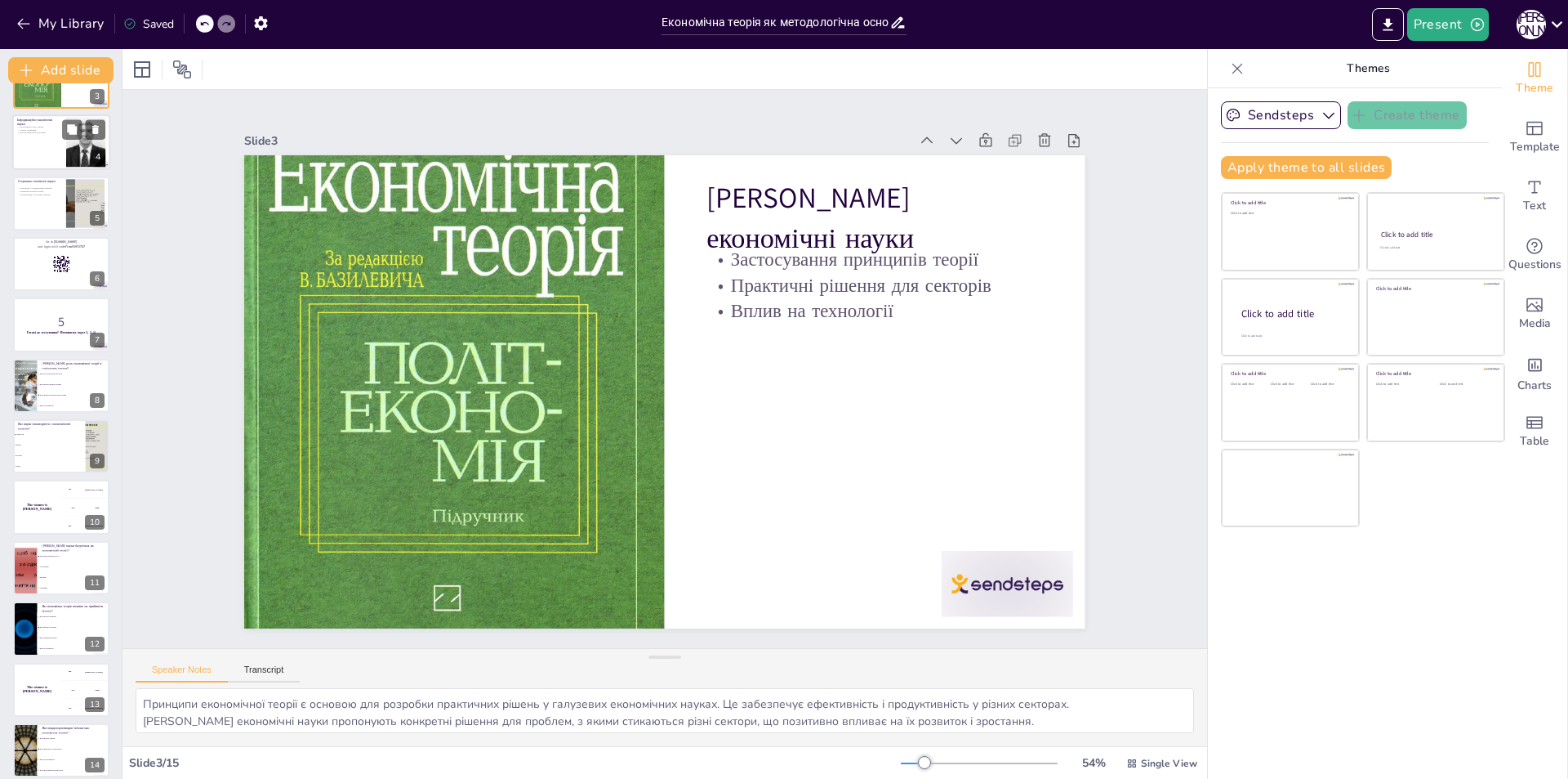
click at [59, 154] on div at bounding box center [62, 141] width 98 height 55
type textarea "Інформаційно-аналітичні науки використовують різноманітні інструменти для збору…"
checkbox input "true"
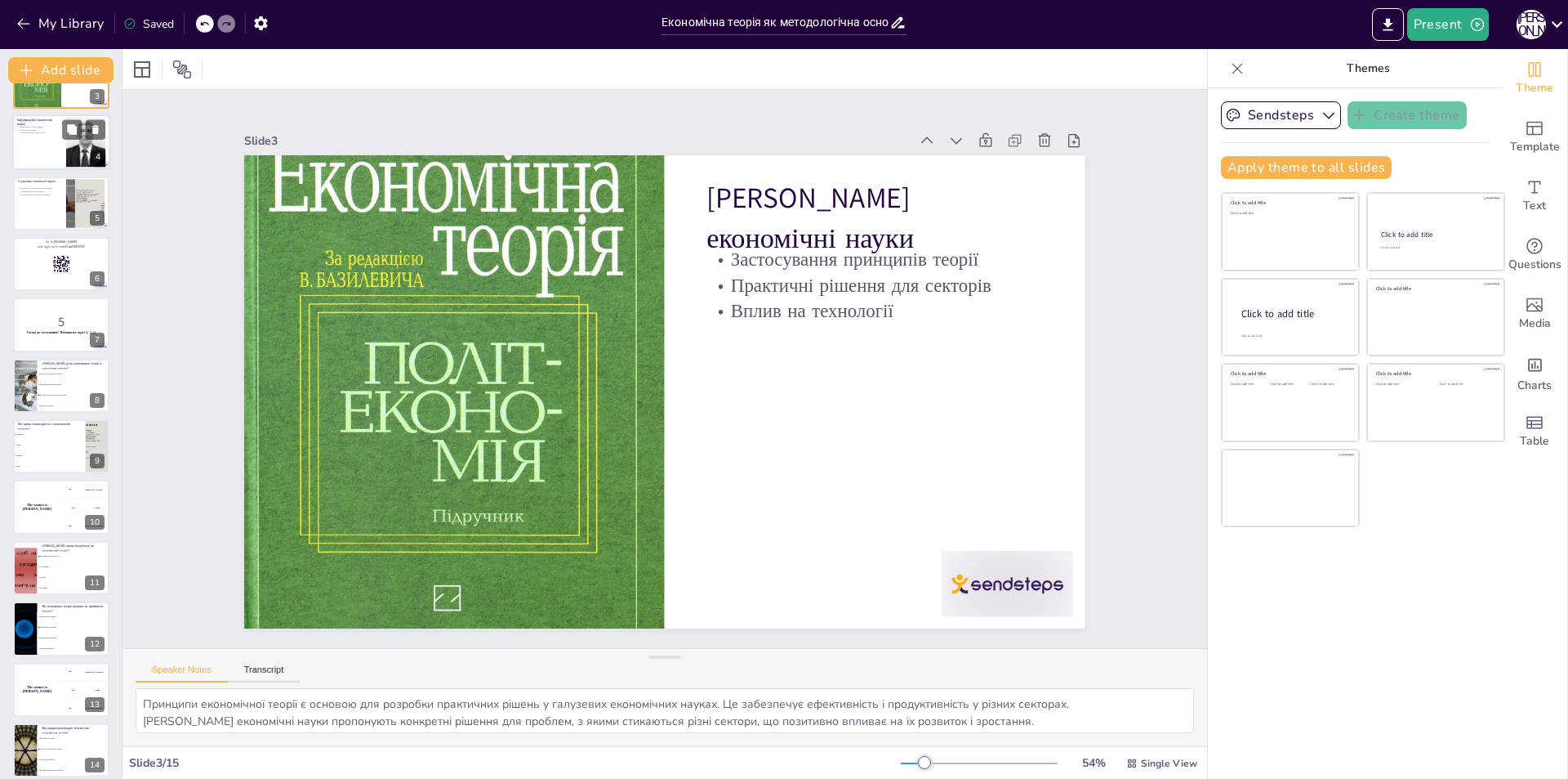
checkbox input "true"
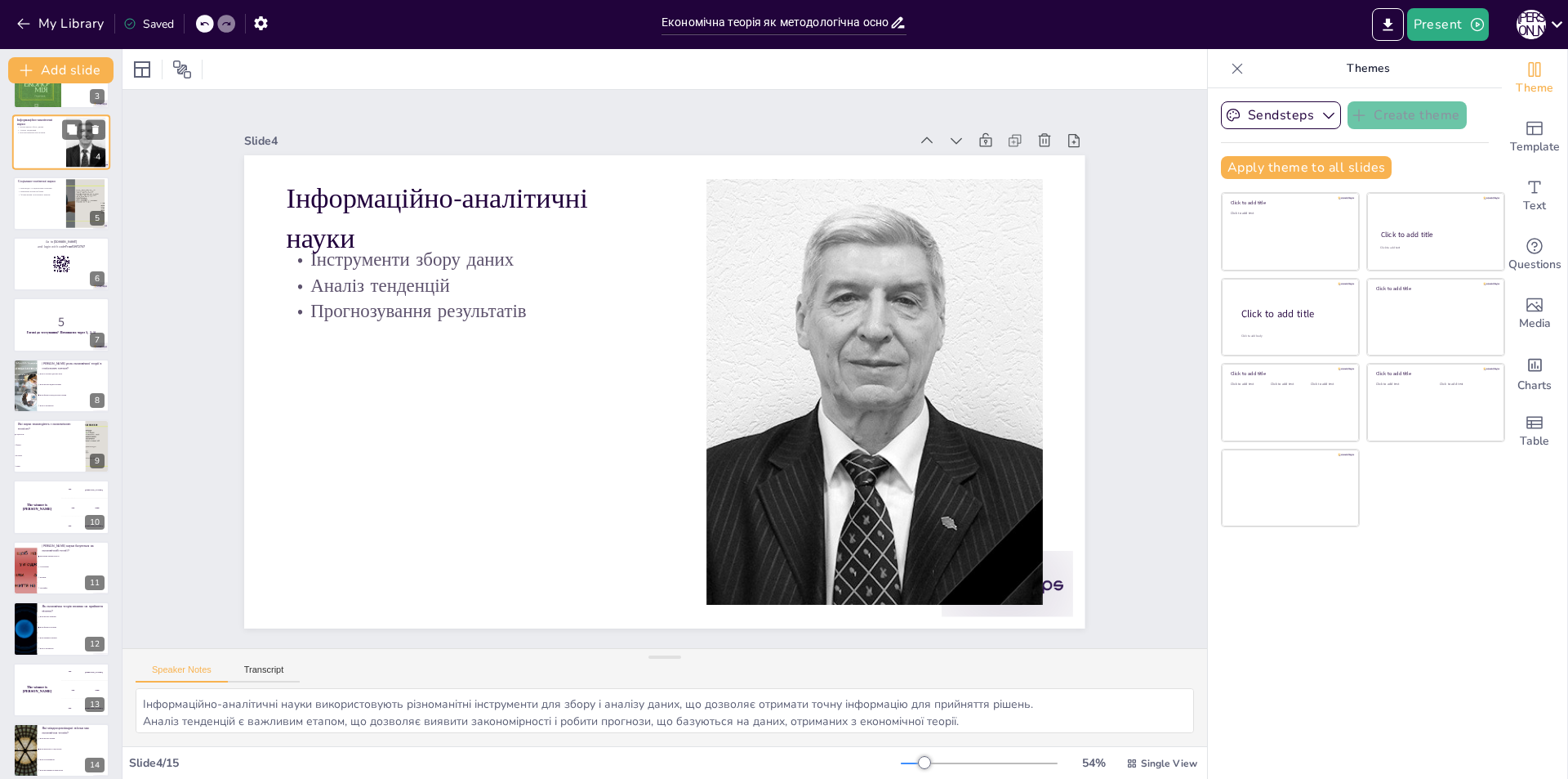
scroll to position [0, 0]
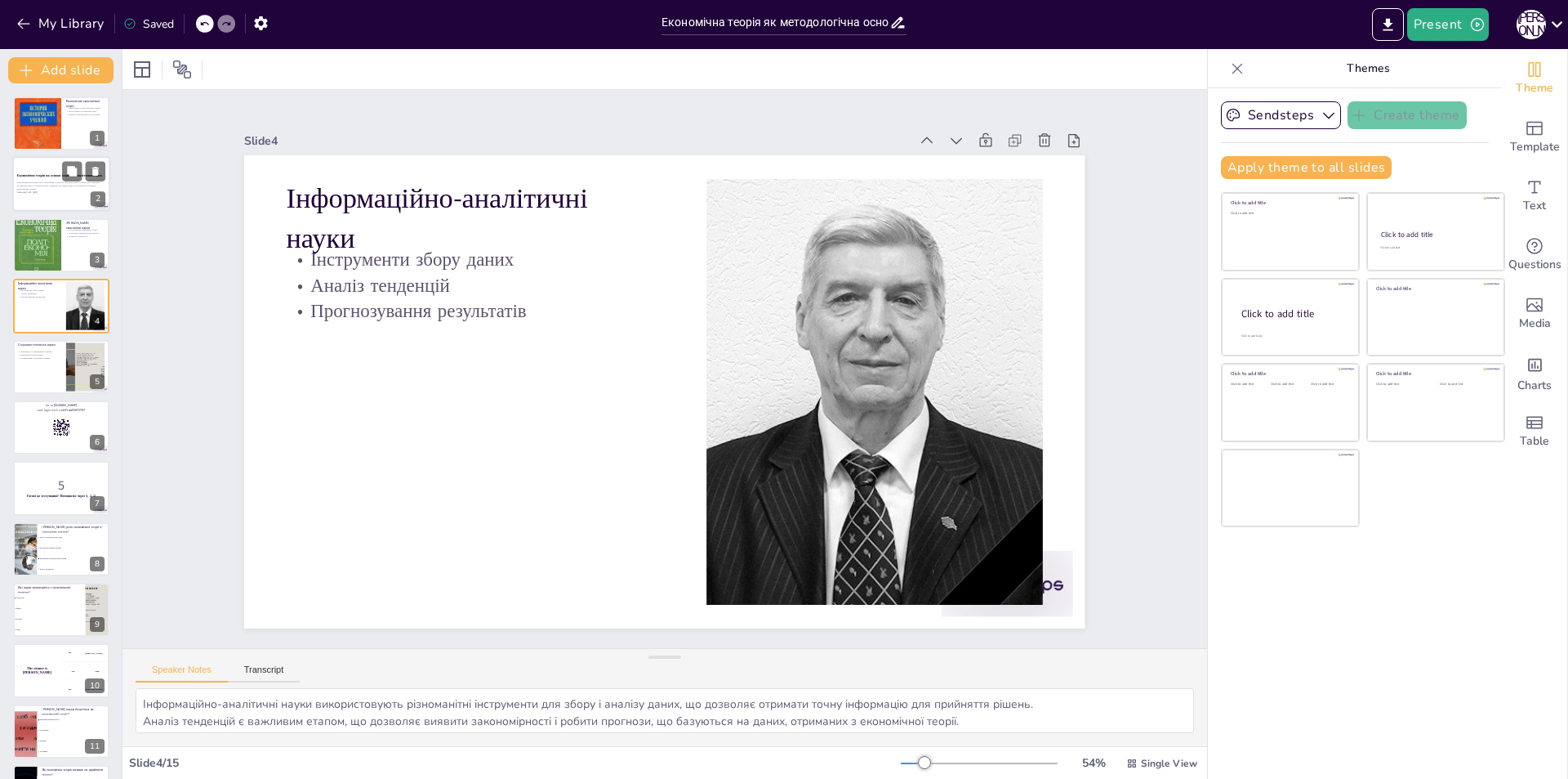
checkbox input "true"
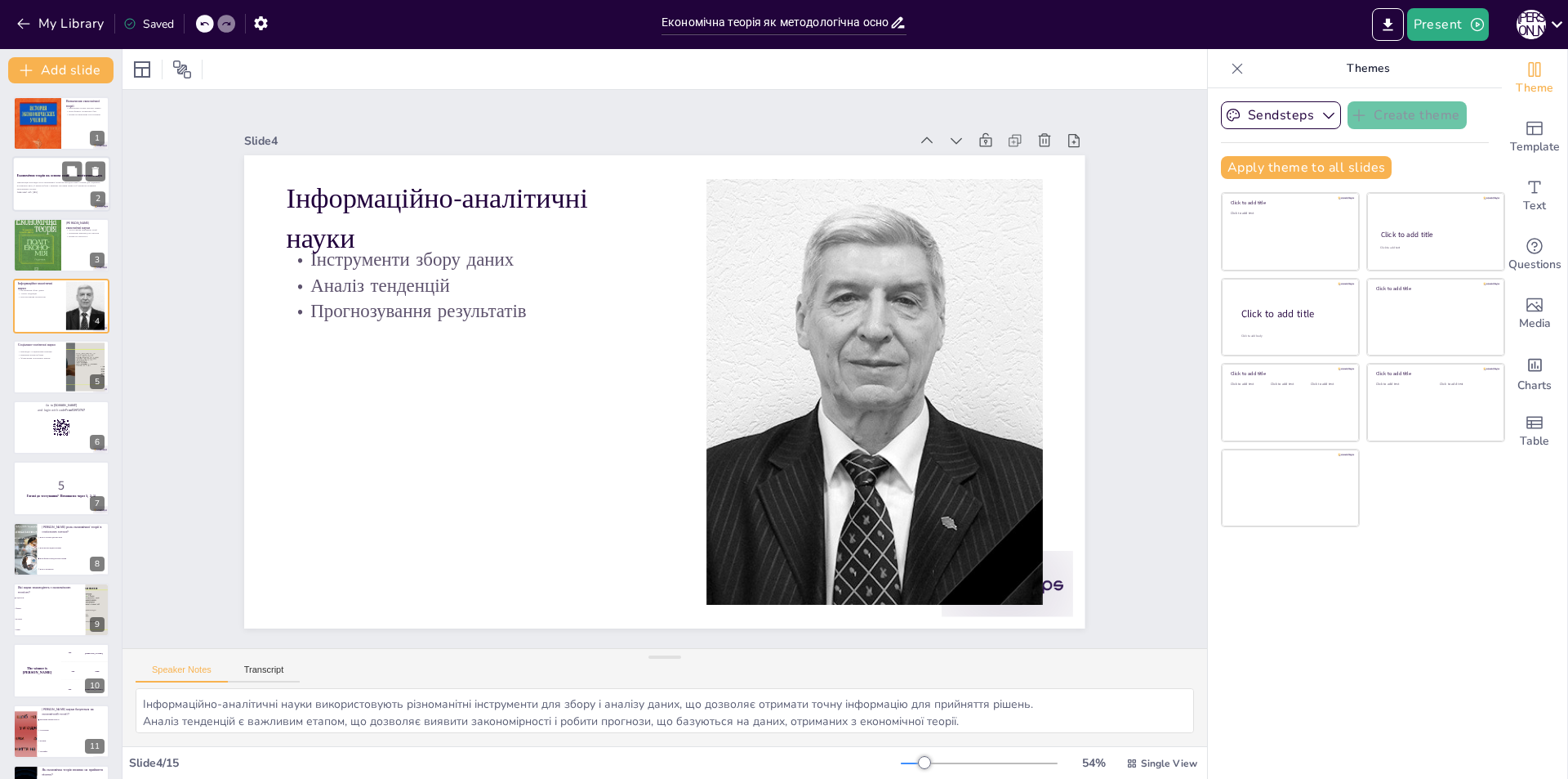
checkbox input "true"
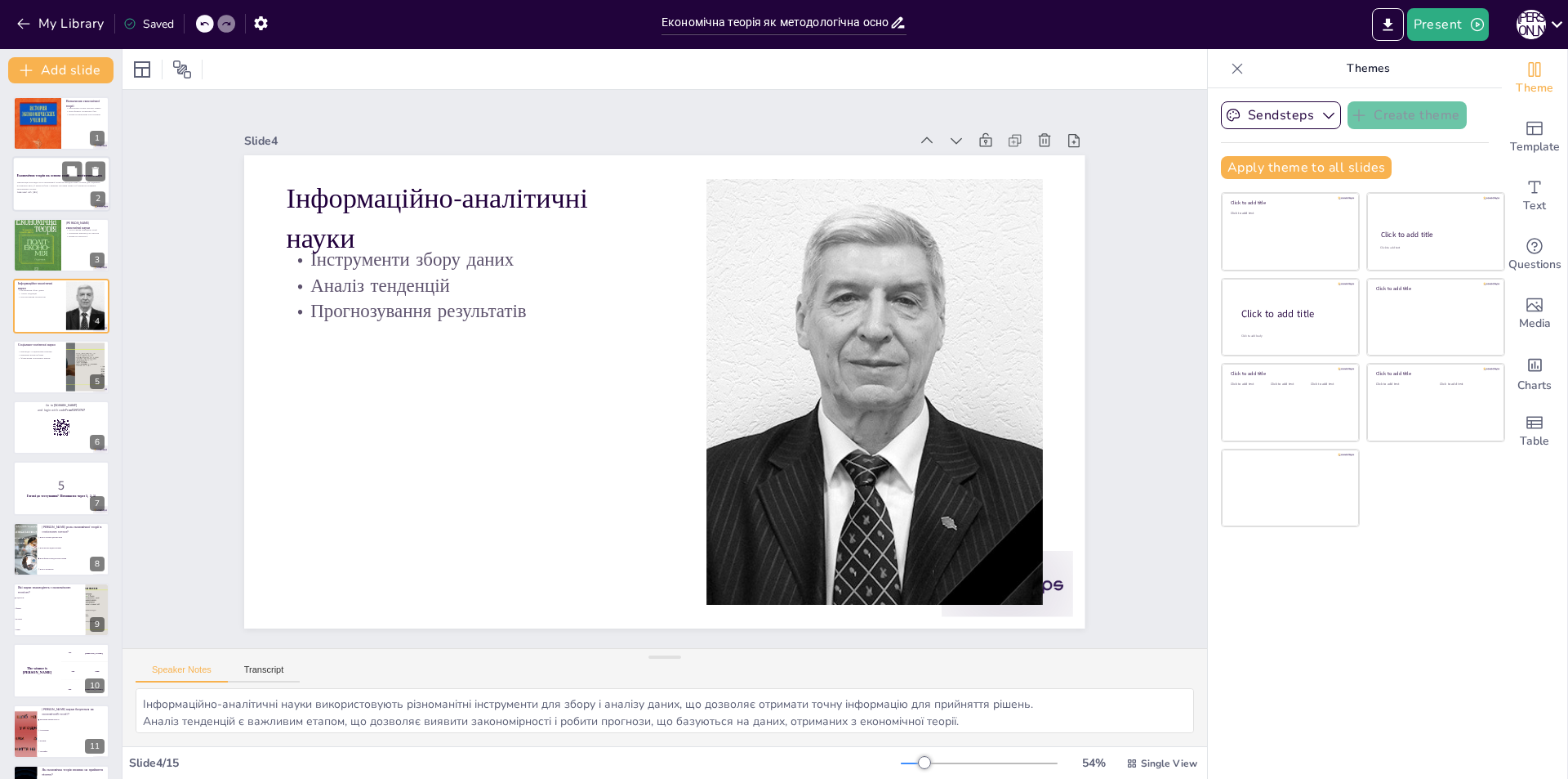
checkbox input "true"
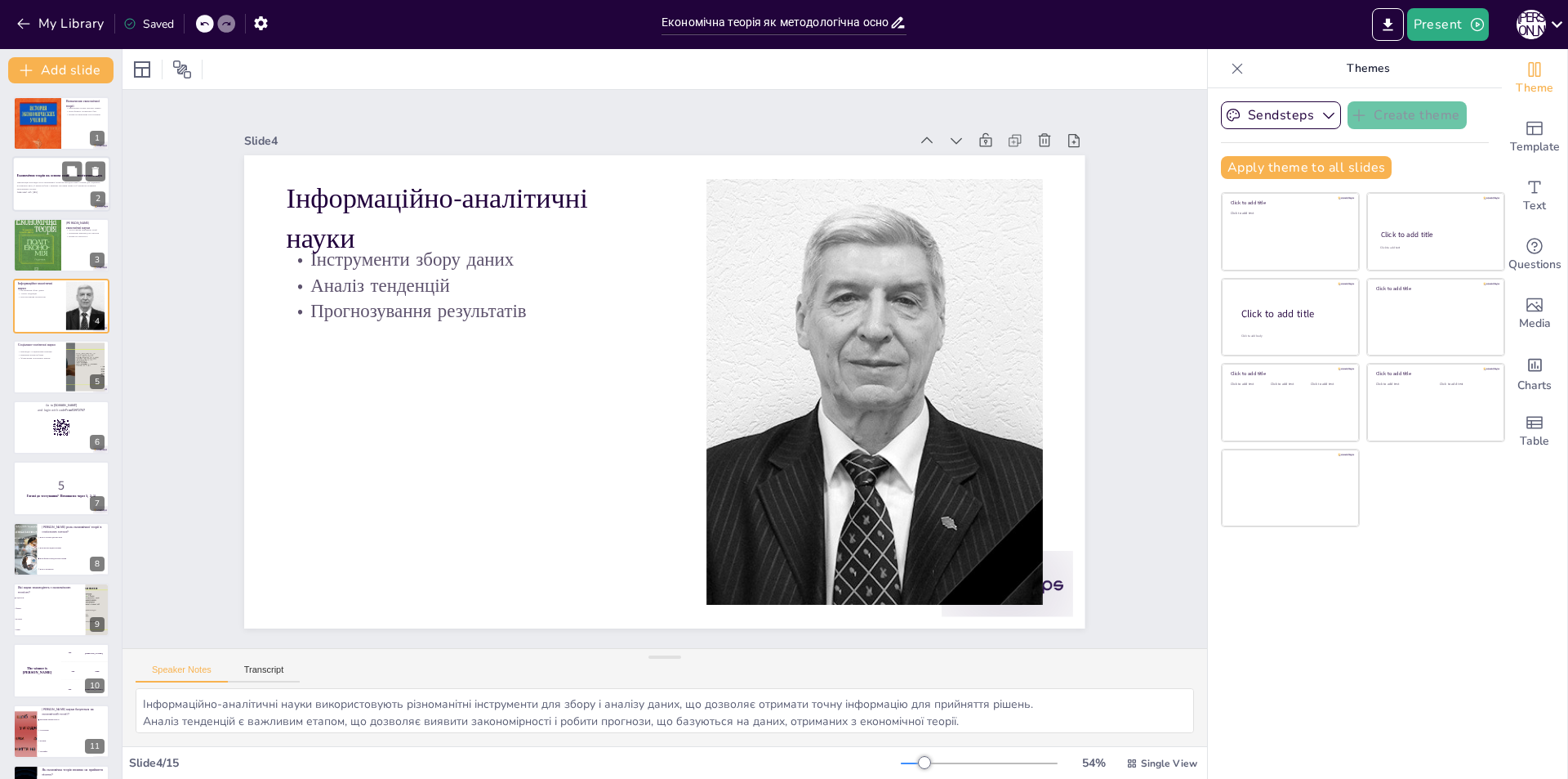
checkbox input "true"
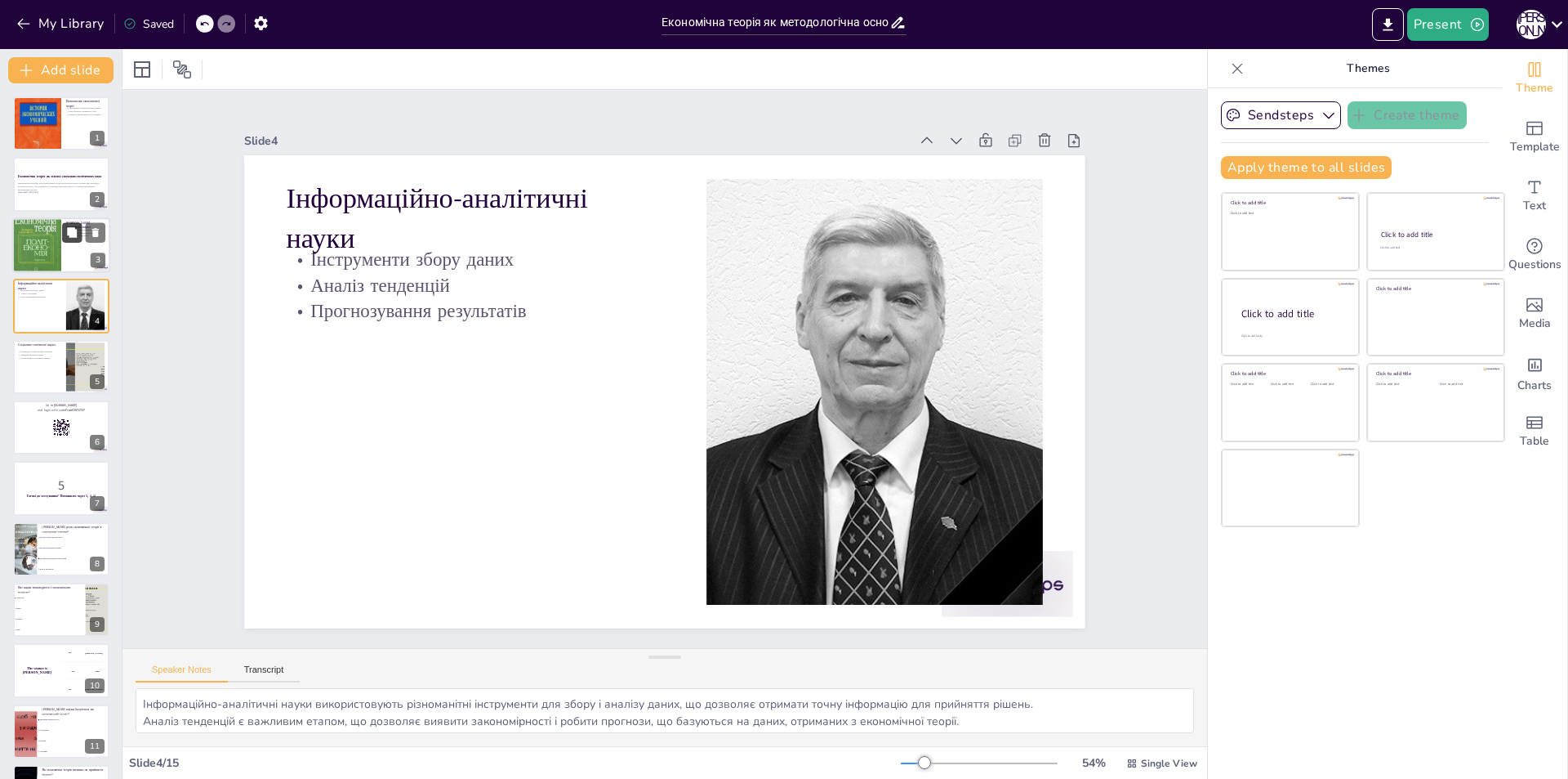
checkbox input "true"
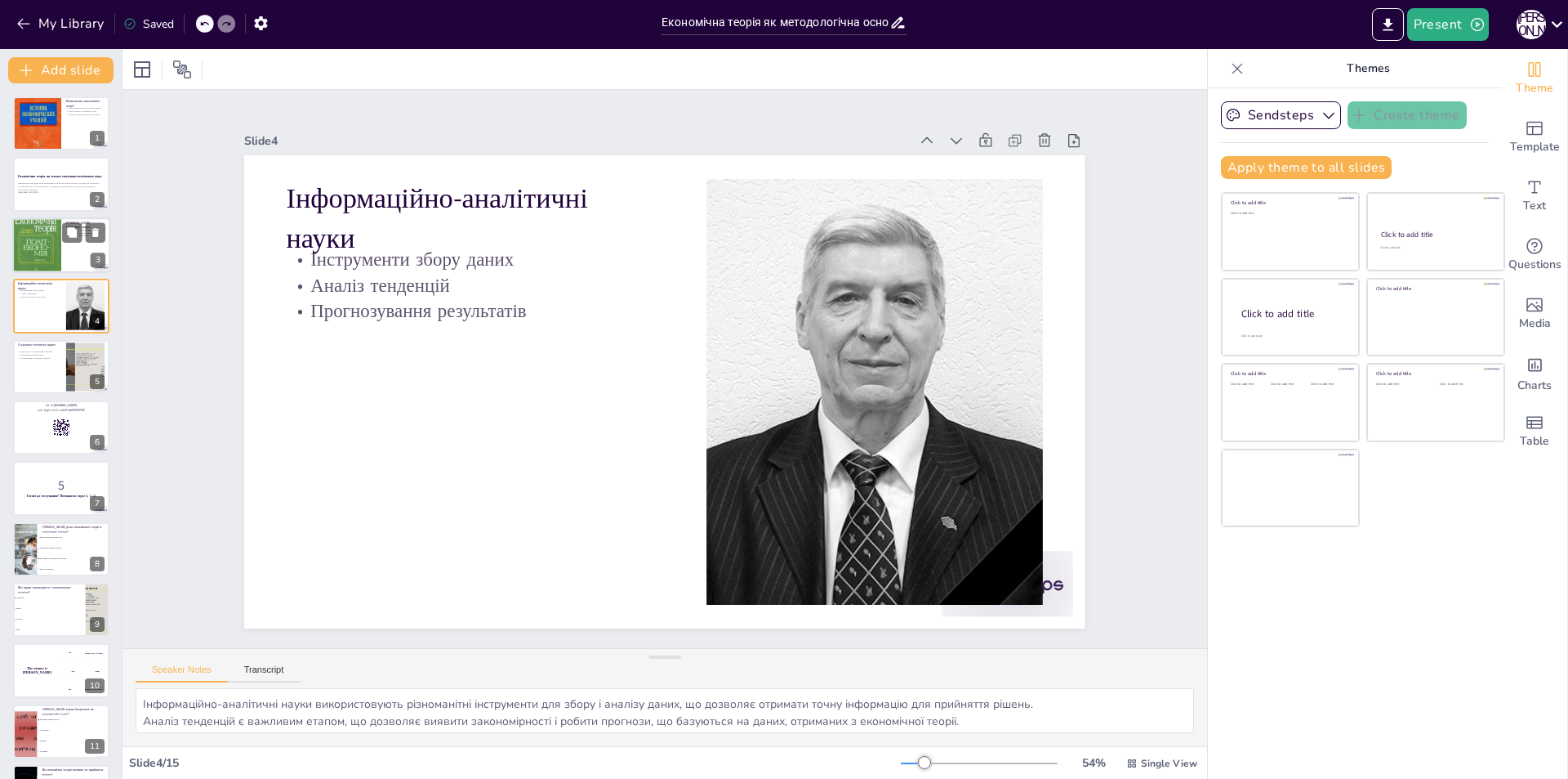
checkbox input "true"
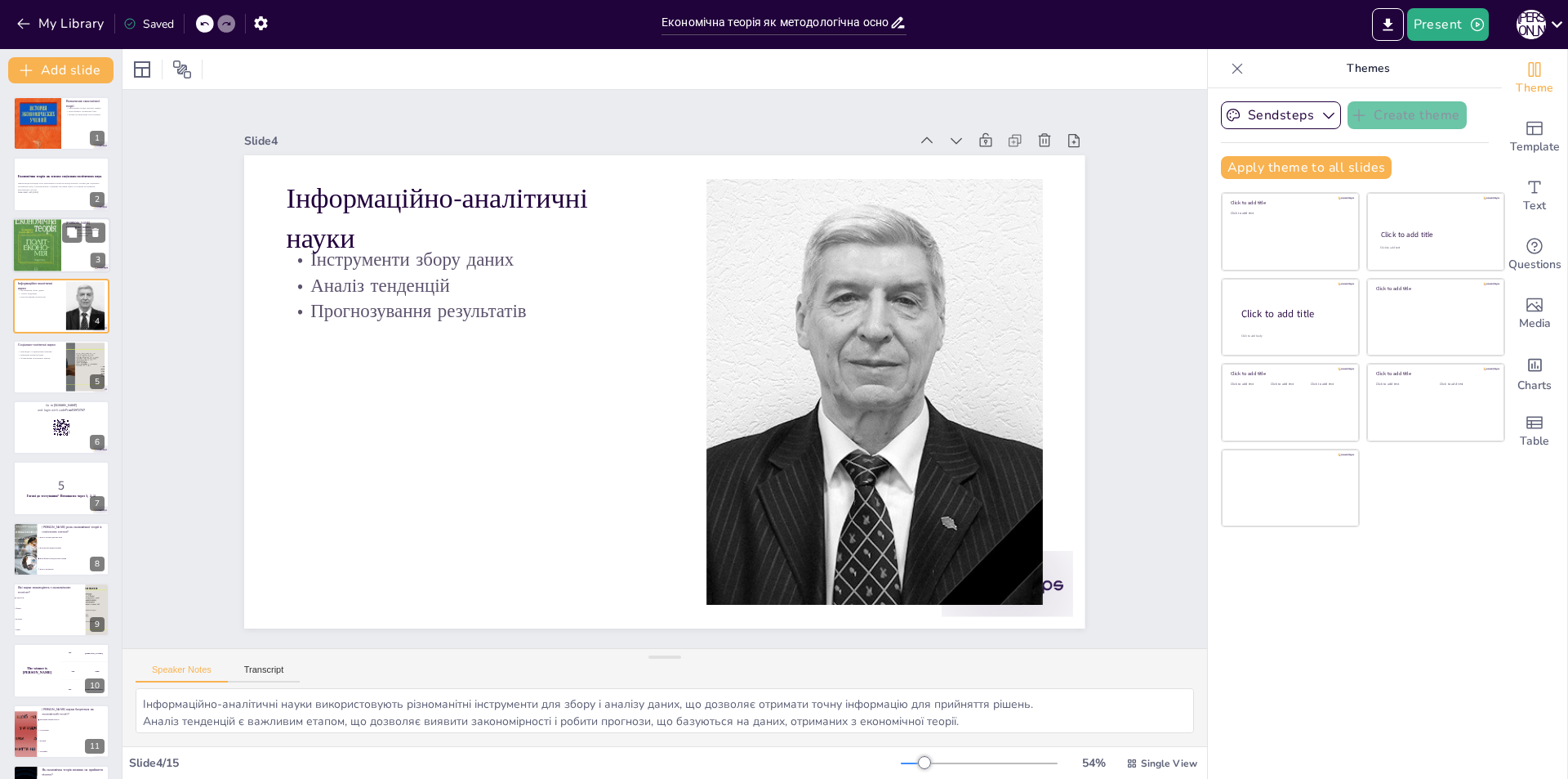
checkbox input "true"
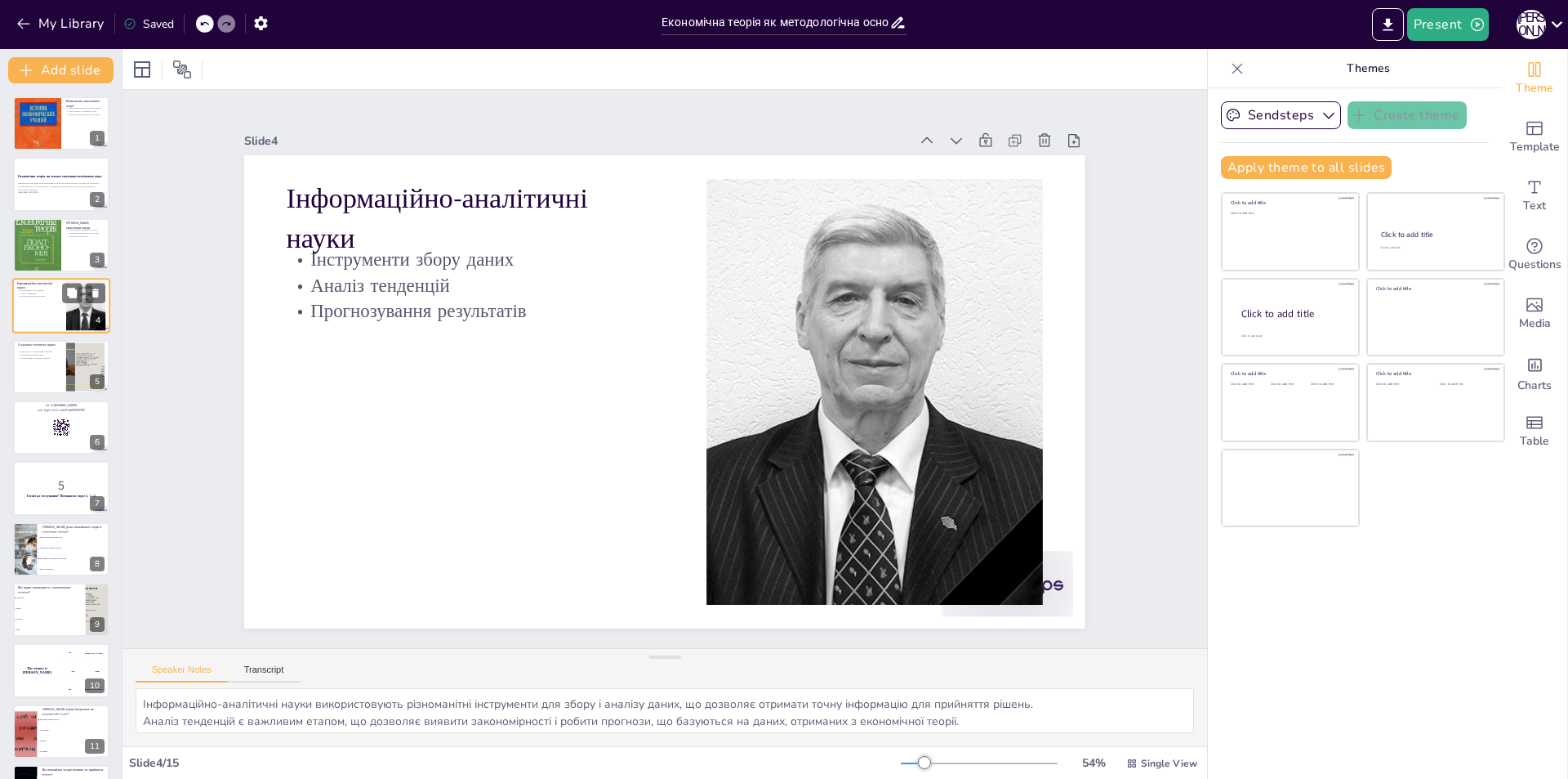
checkbox input "true"
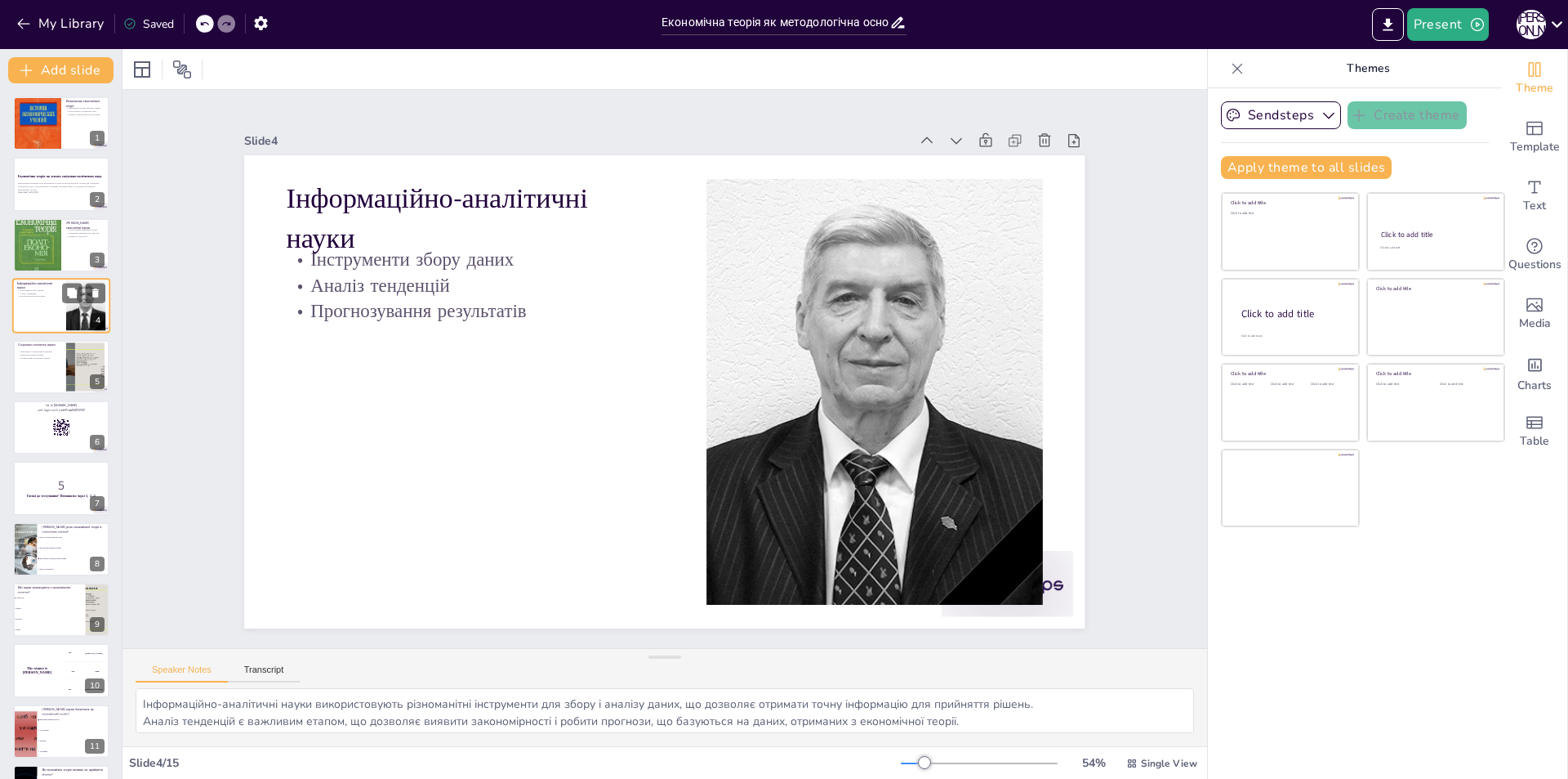
checkbox input "true"
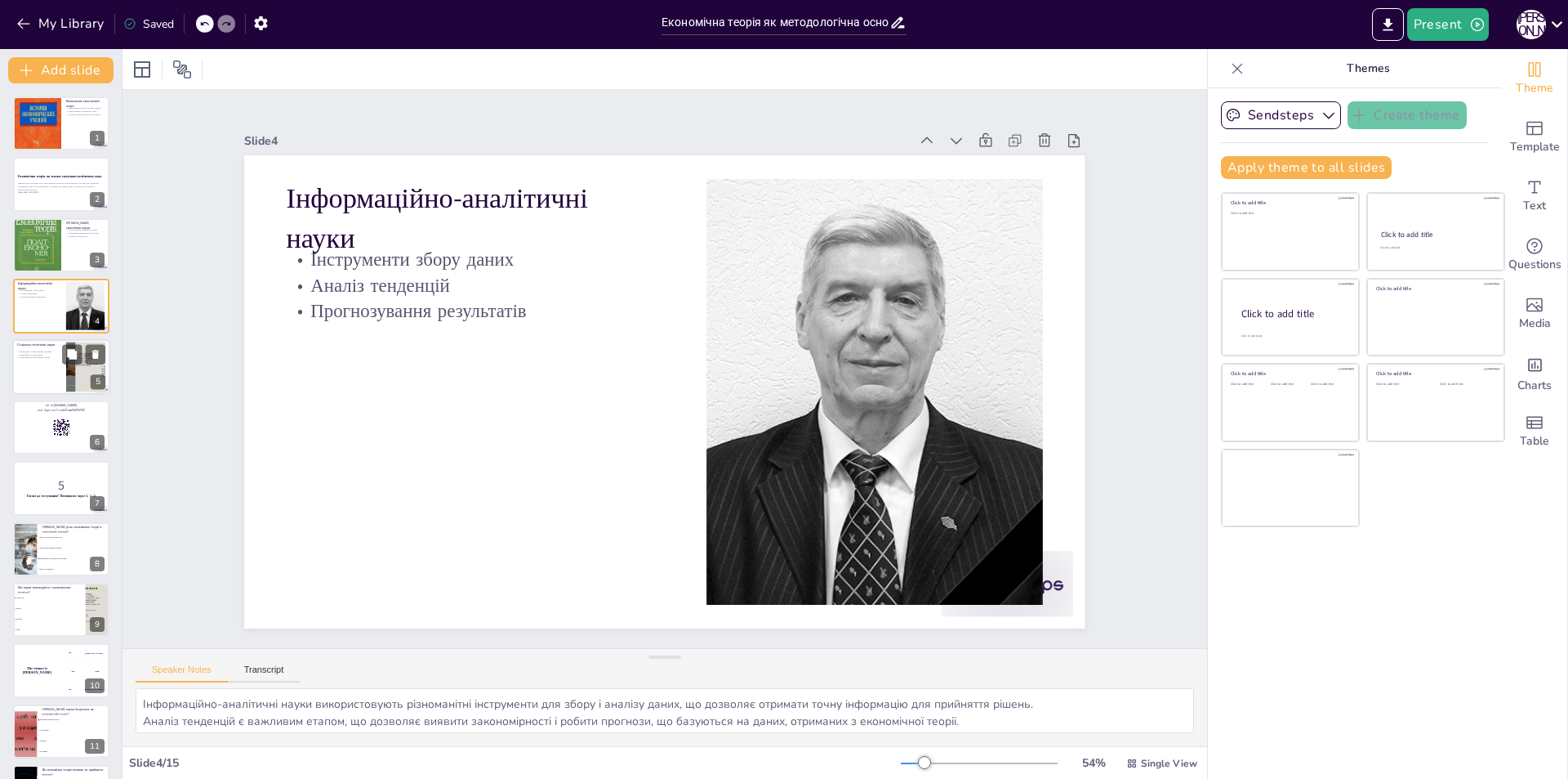
checkbox input "true"
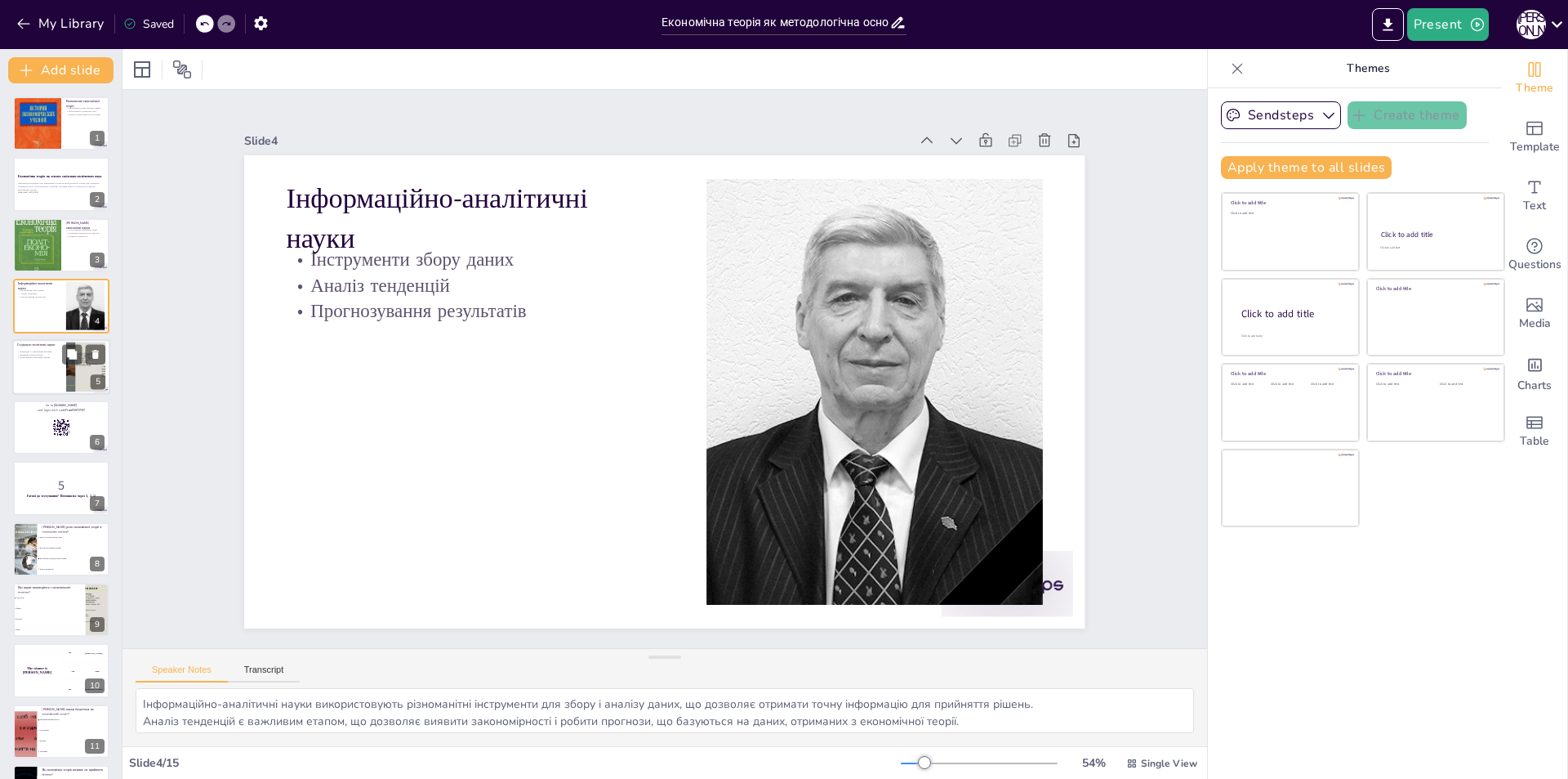
checkbox input "true"
click at [41, 380] on div at bounding box center [62, 366] width 98 height 55
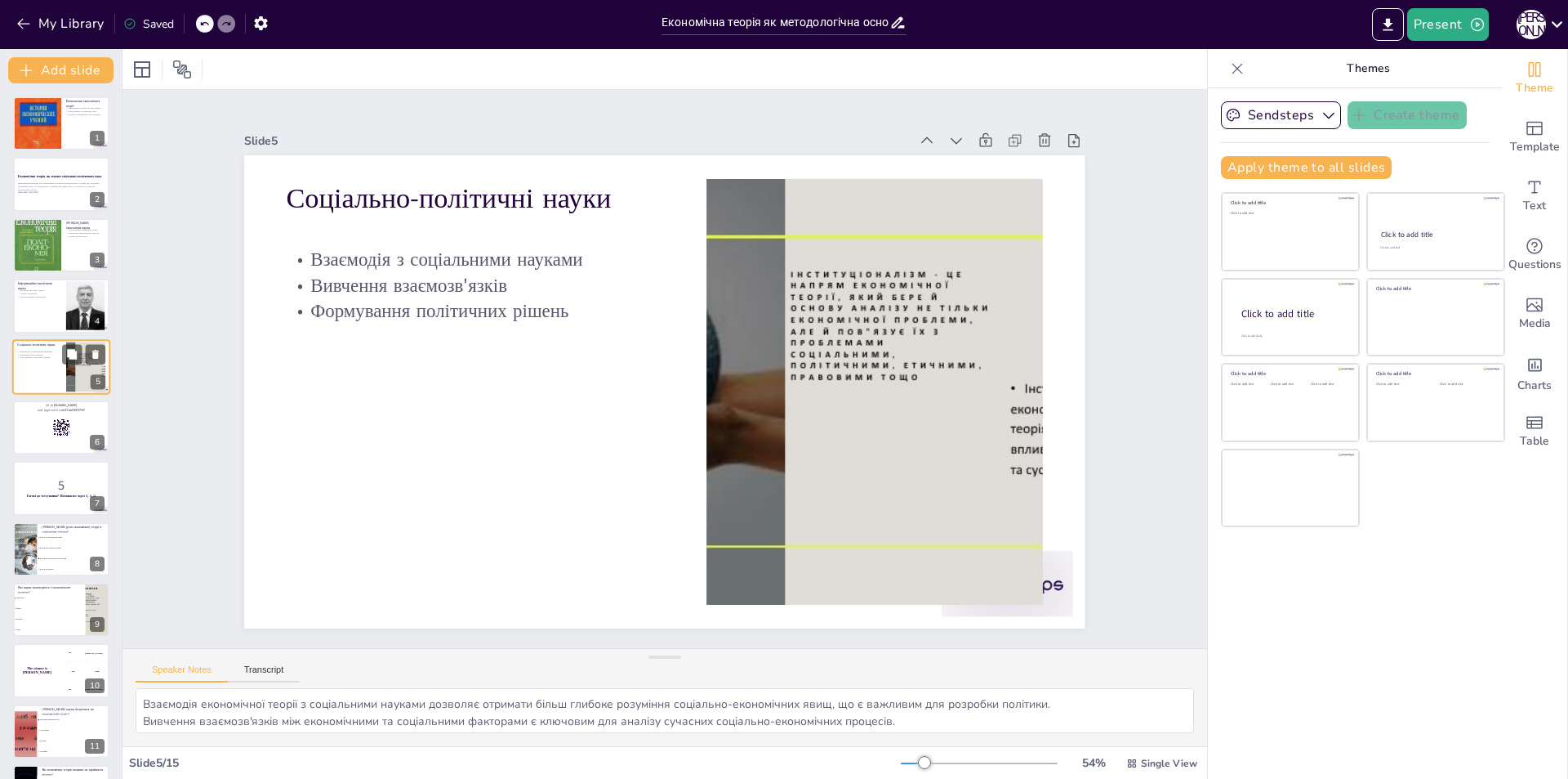
scroll to position [82, 0]
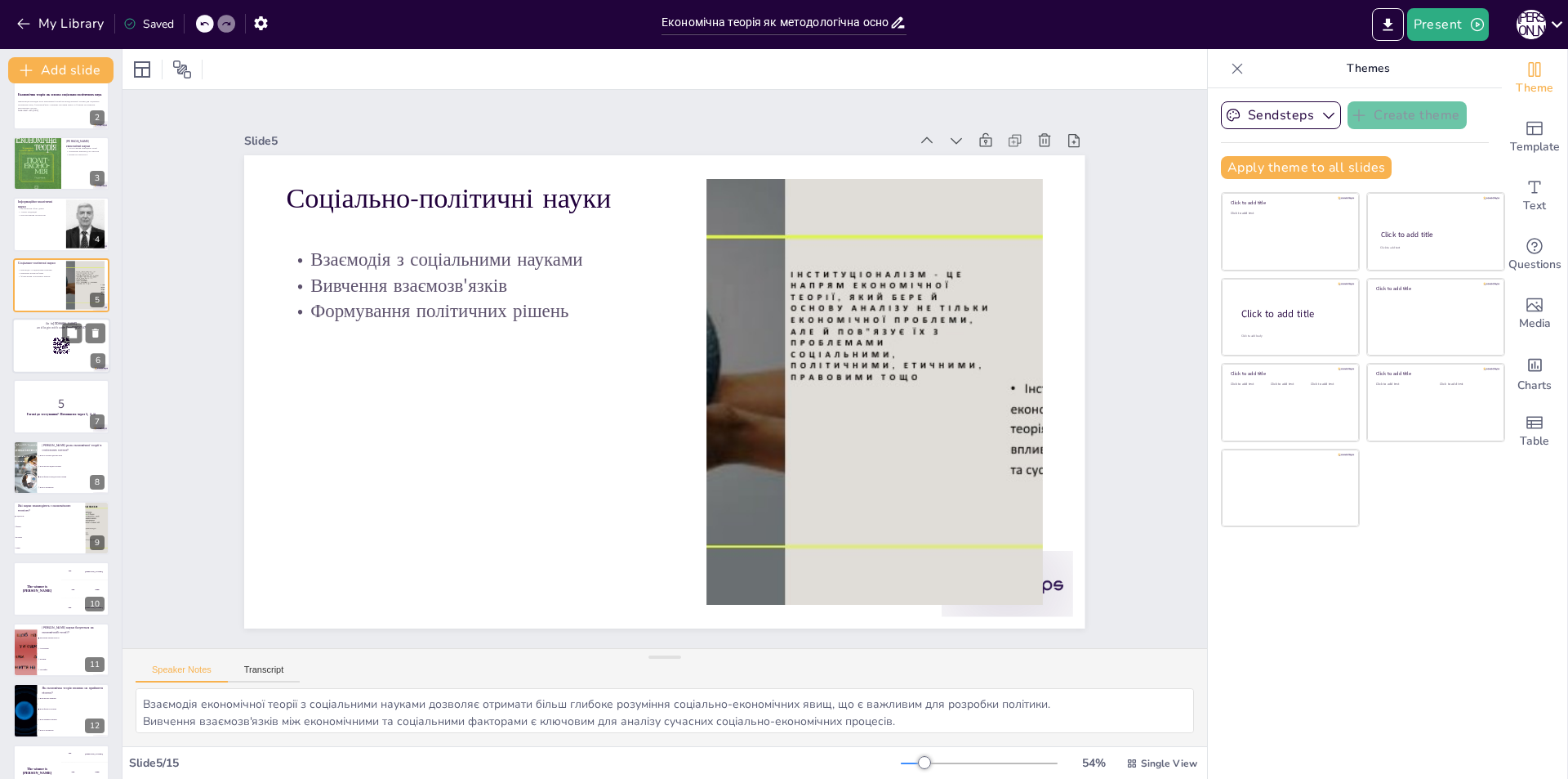
click at [47, 361] on div at bounding box center [62, 345] width 98 height 55
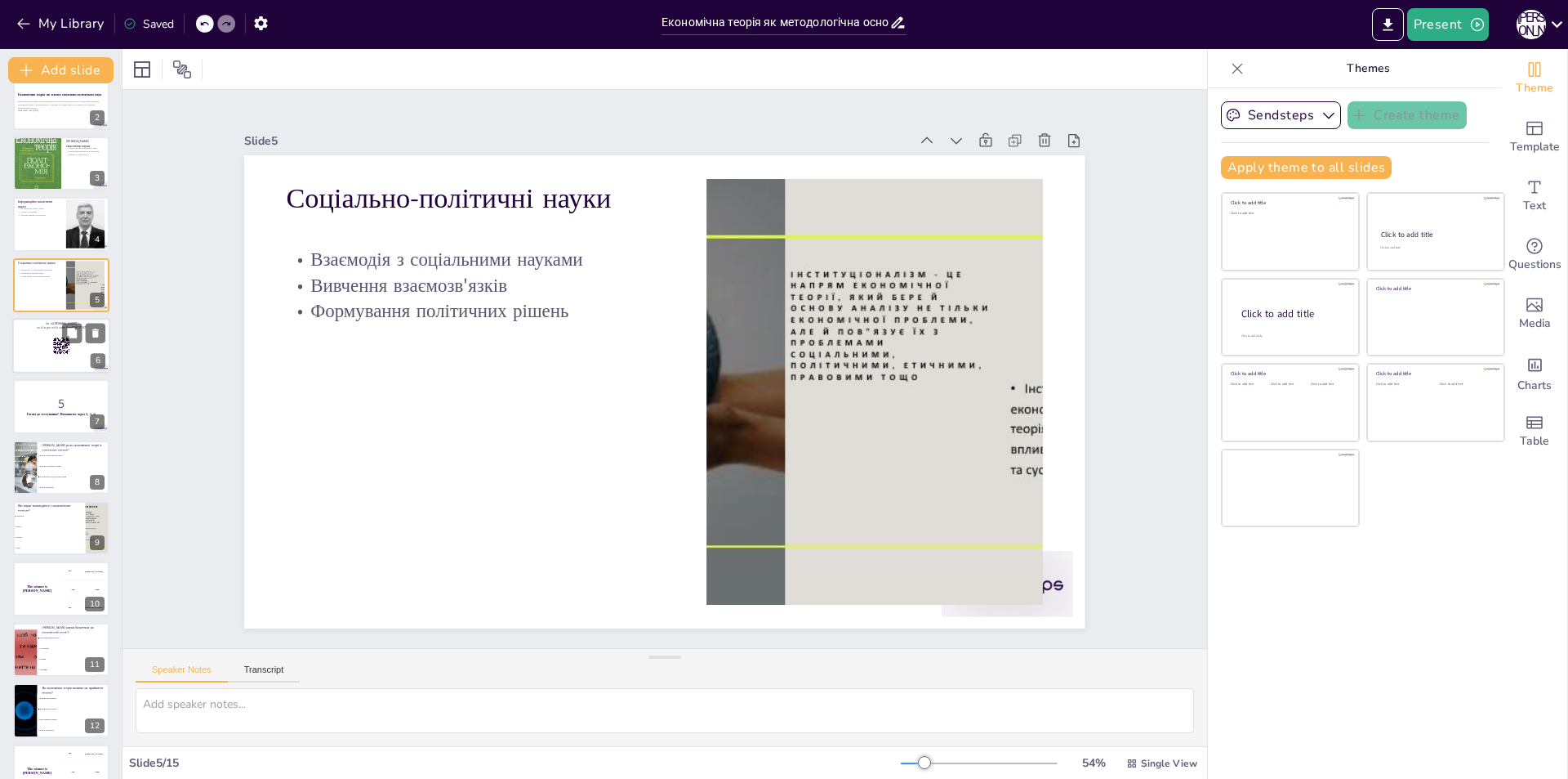
scroll to position [0, 0]
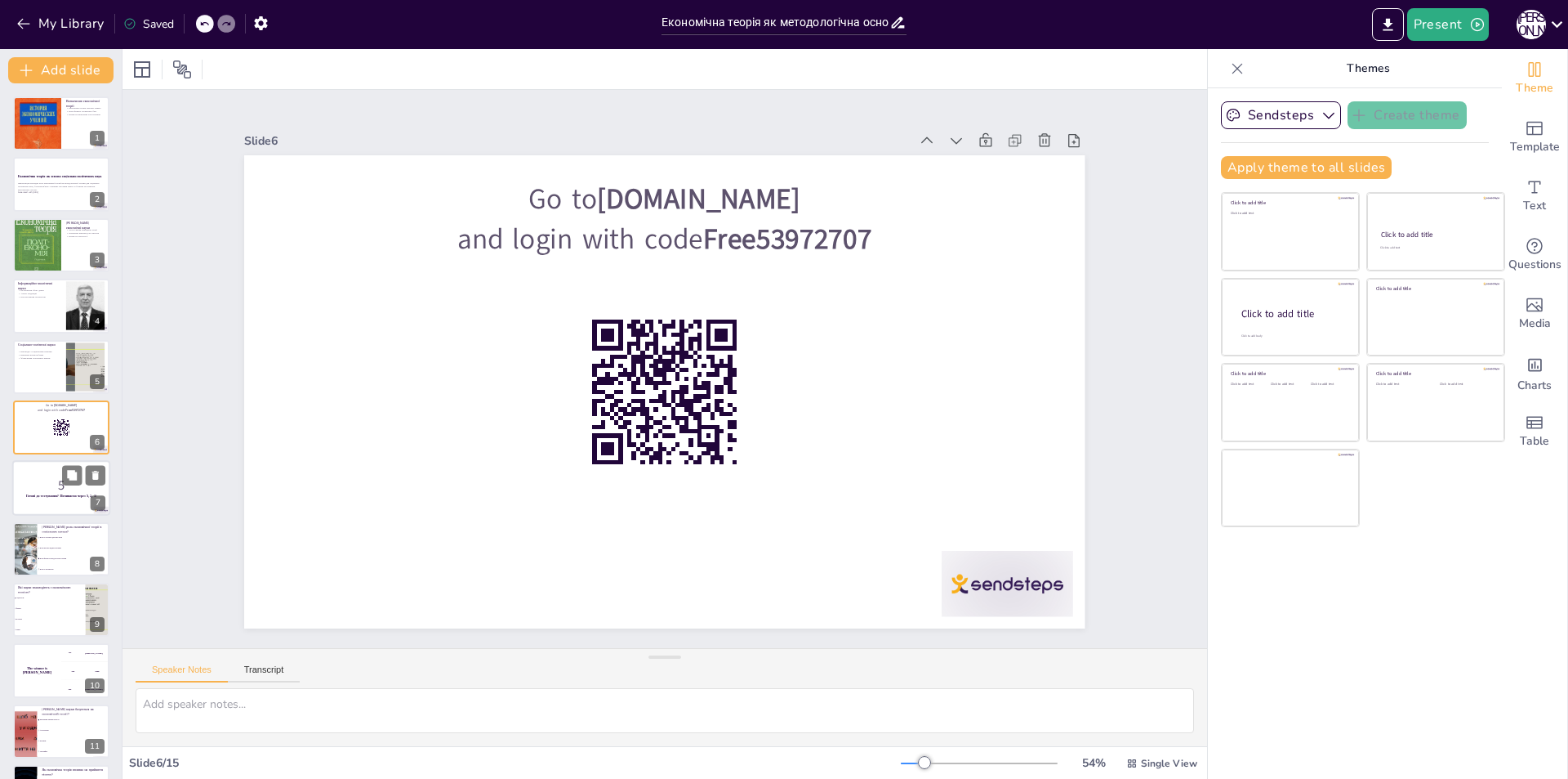
click at [50, 476] on p "5" at bounding box center [61, 486] width 88 height 18
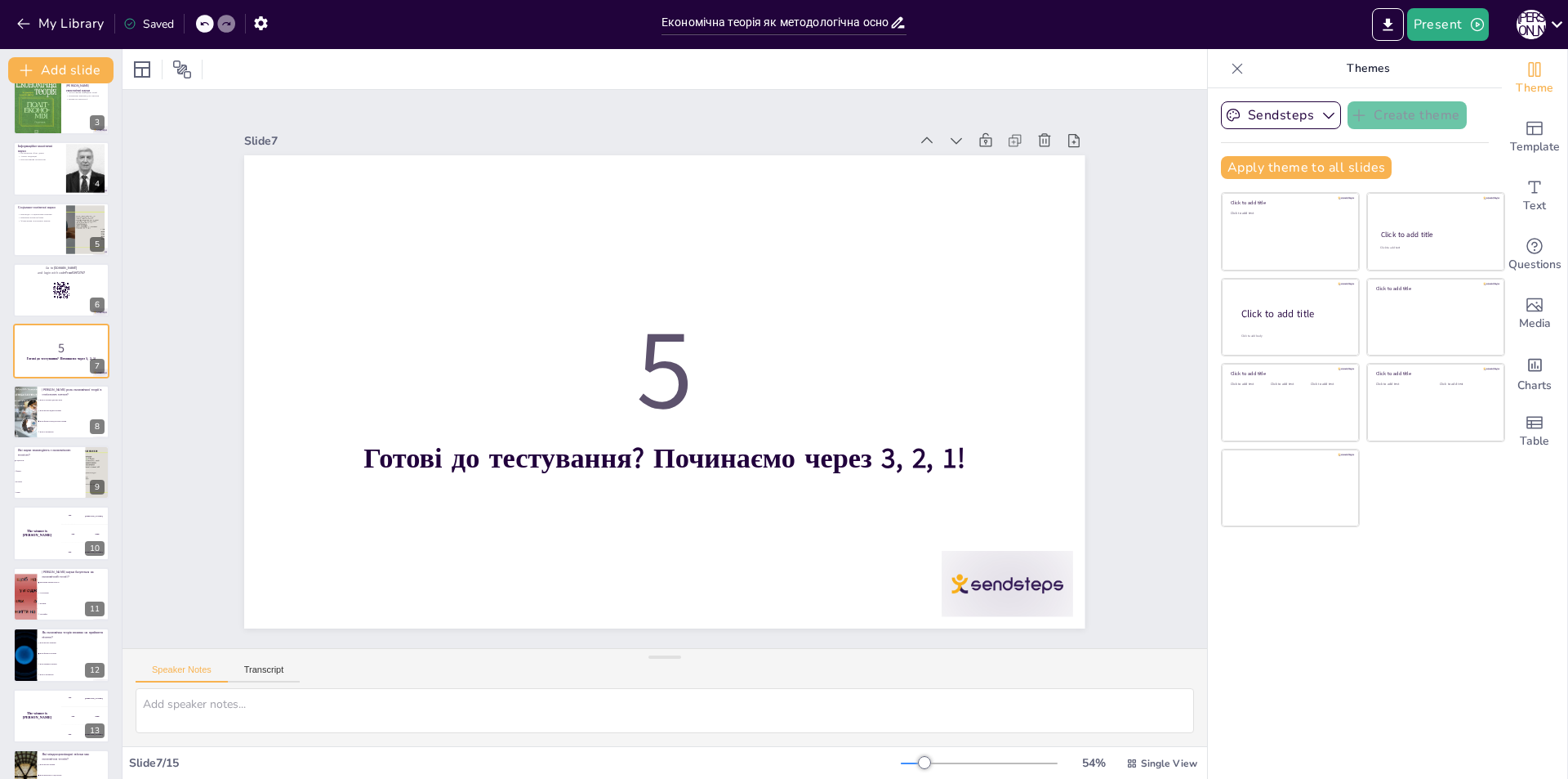
scroll to position [236, 0]
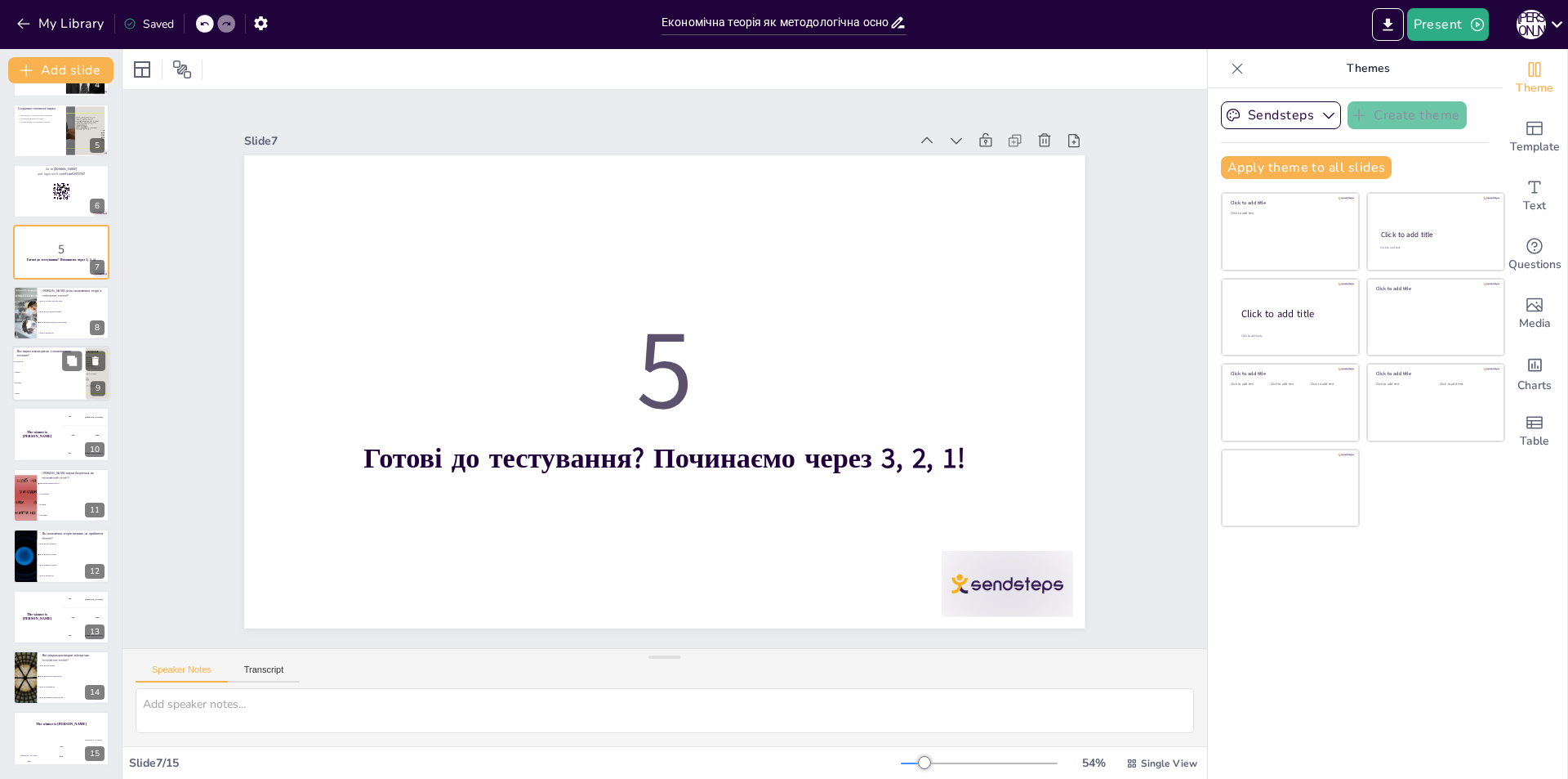
click at [28, 393] on span "Хімія" at bounding box center [50, 394] width 71 height 3
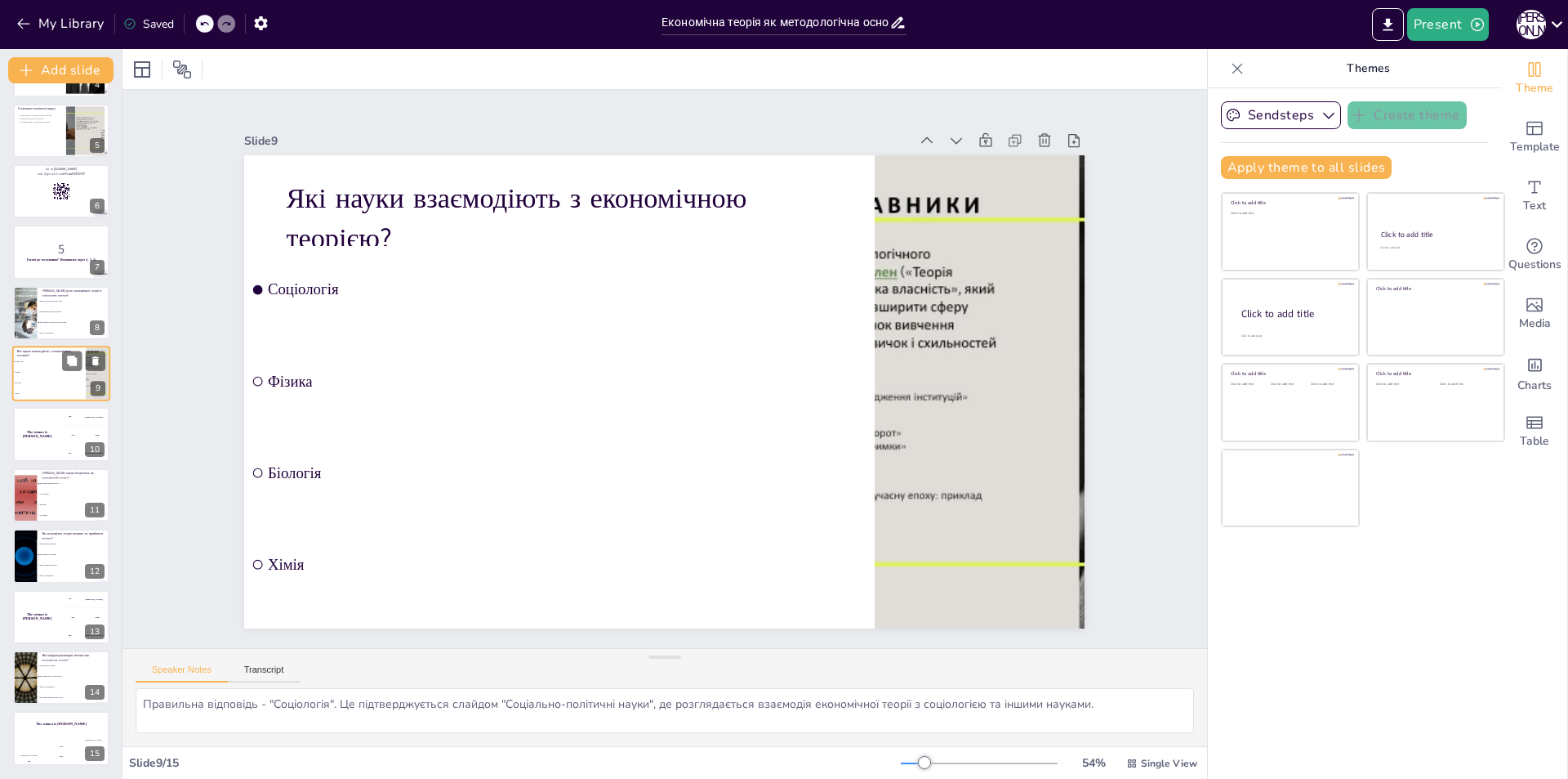
scroll to position [179, 0]
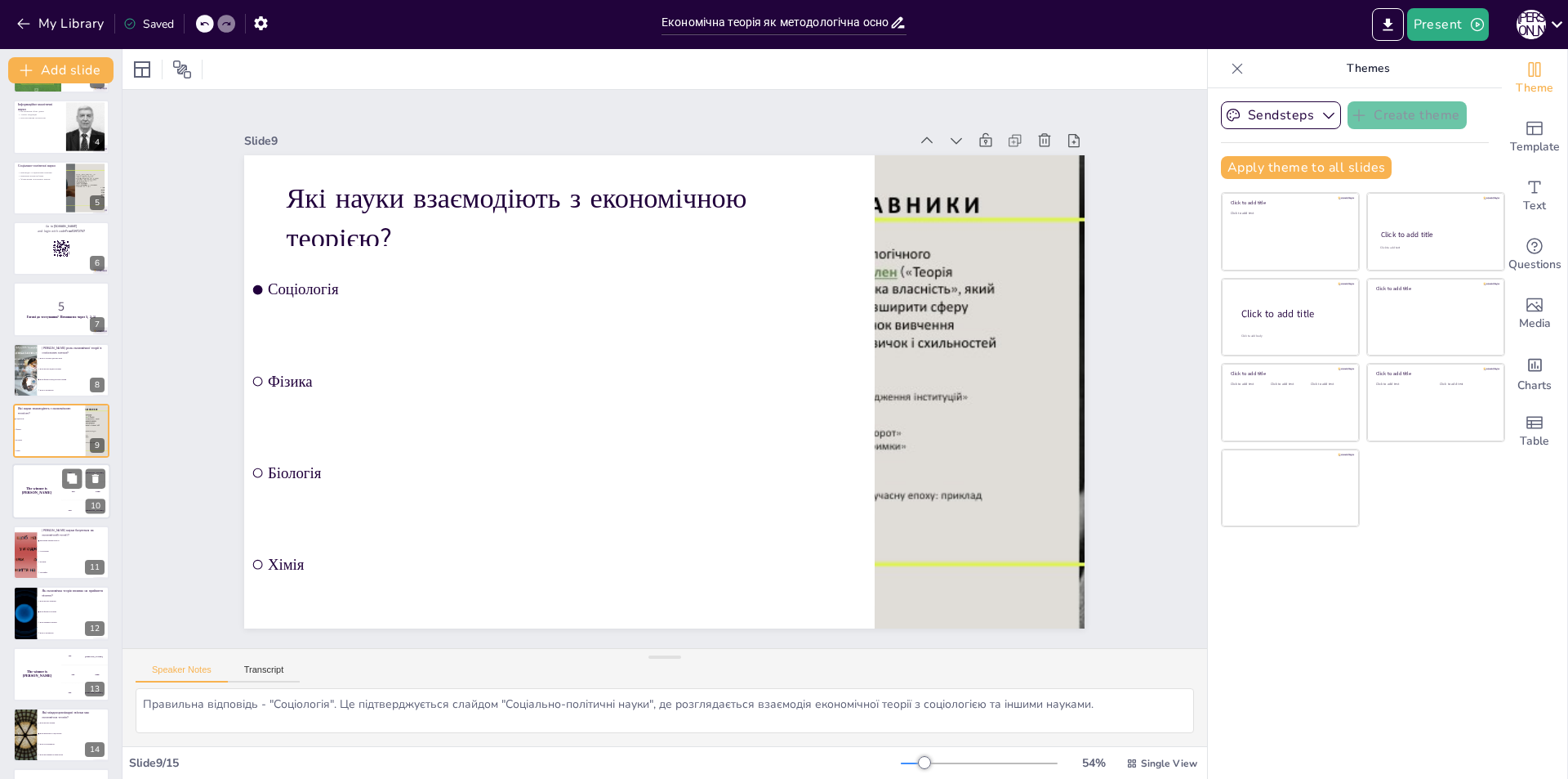
click at [34, 507] on div "The winner is [PERSON_NAME]" at bounding box center [37, 491] width 49 height 55
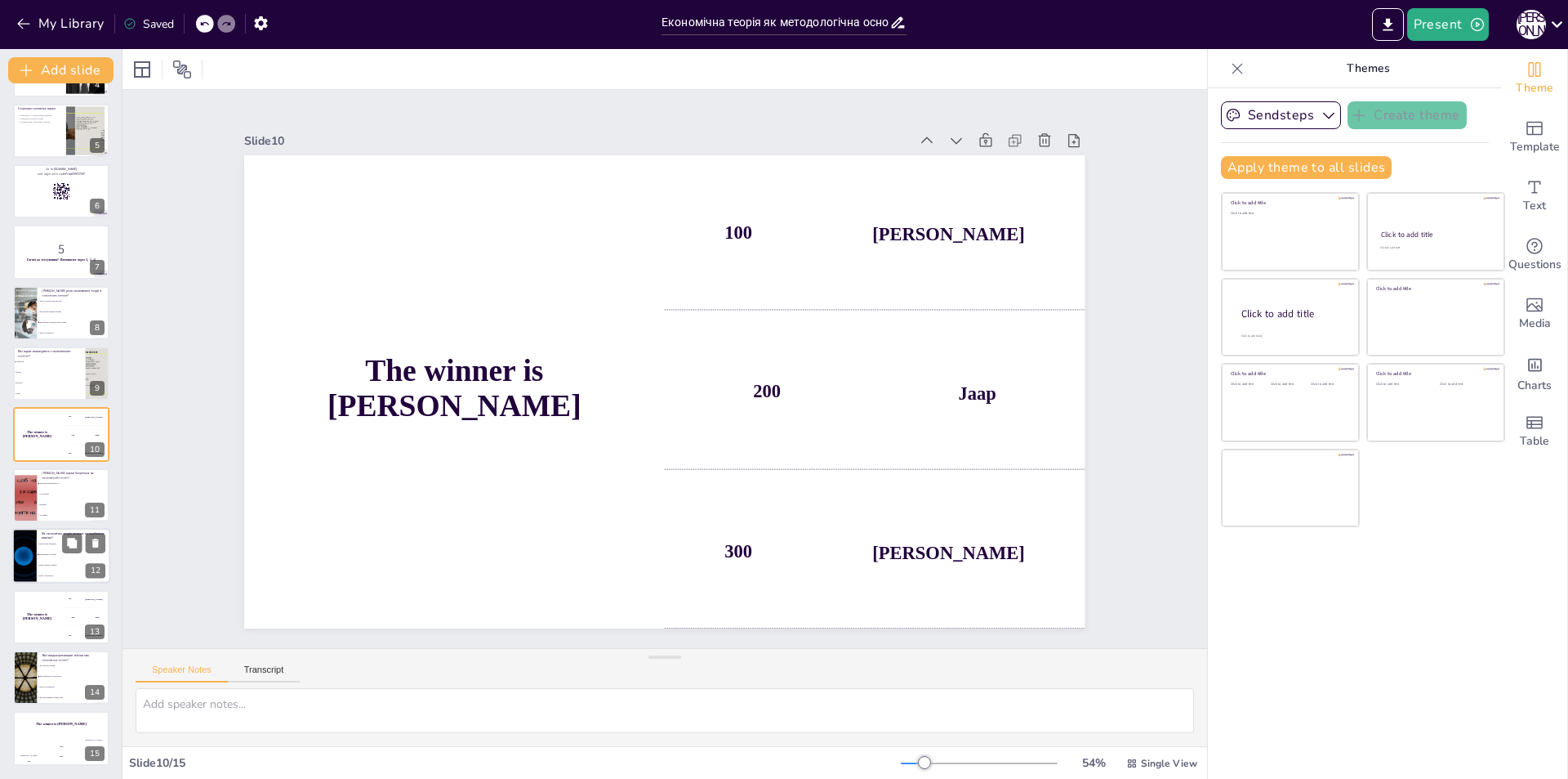
click at [33, 563] on div at bounding box center [24, 555] width 98 height 55
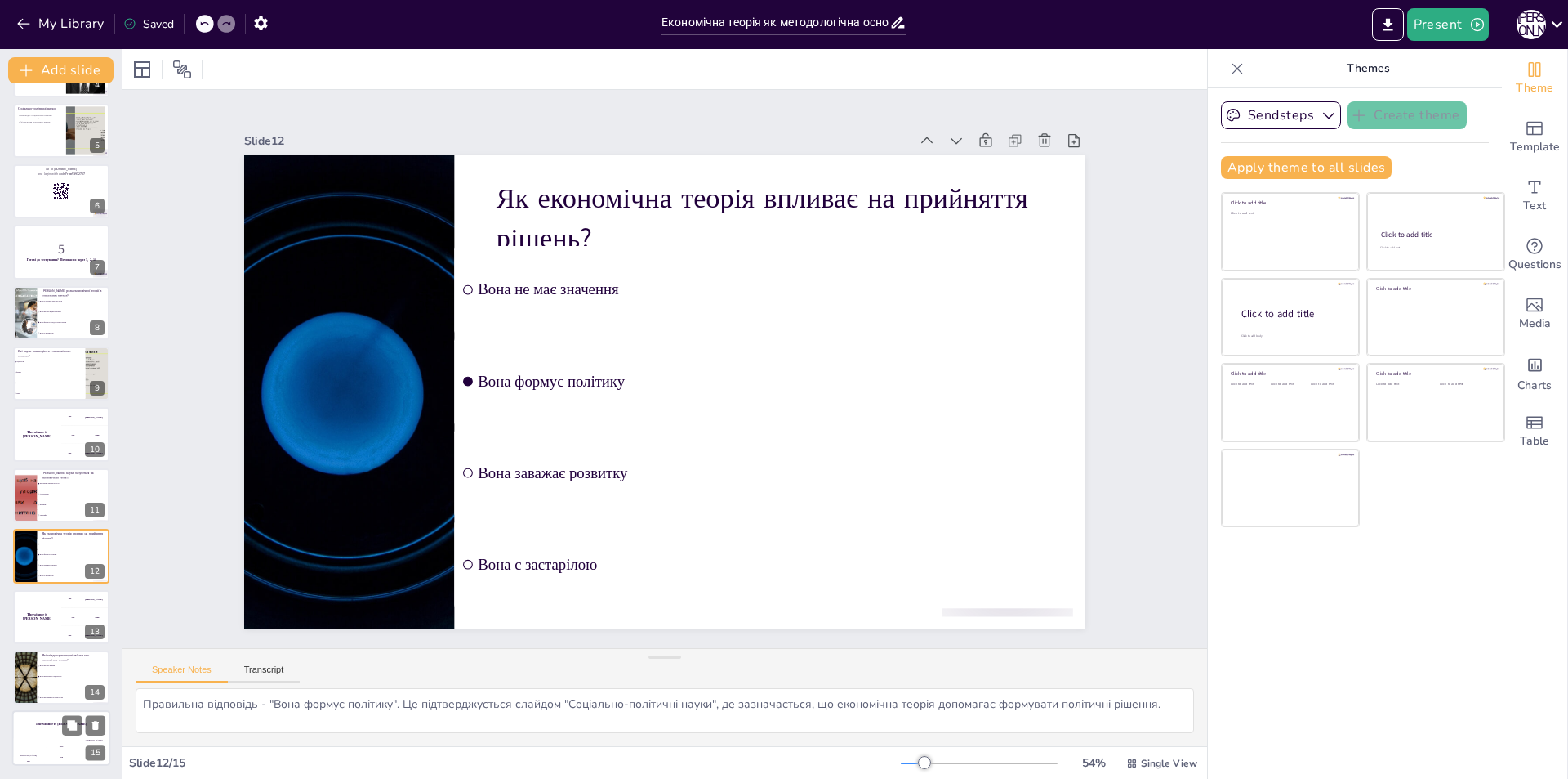
click at [40, 719] on div "The winner is [PERSON_NAME]" at bounding box center [62, 725] width 98 height 28
